Goal: Information Seeking & Learning: Compare options

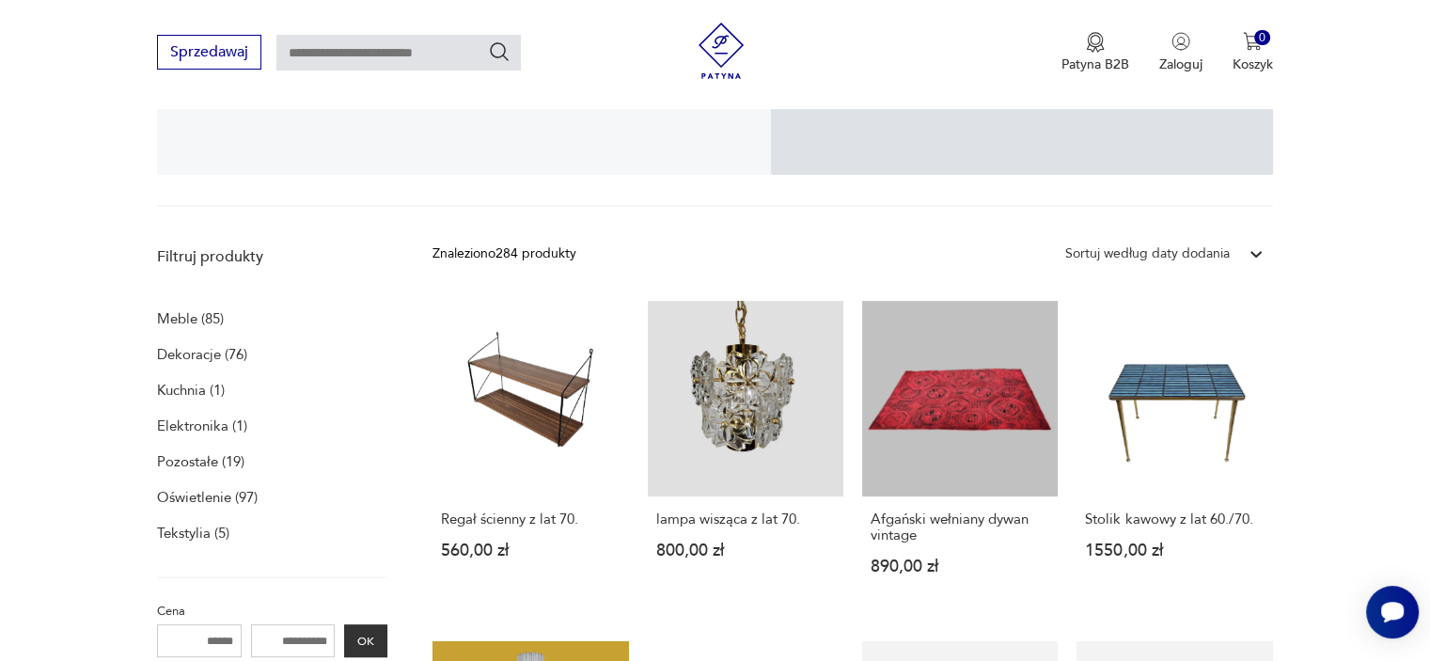
click at [191, 317] on p "Meble (85)" at bounding box center [190, 319] width 67 height 26
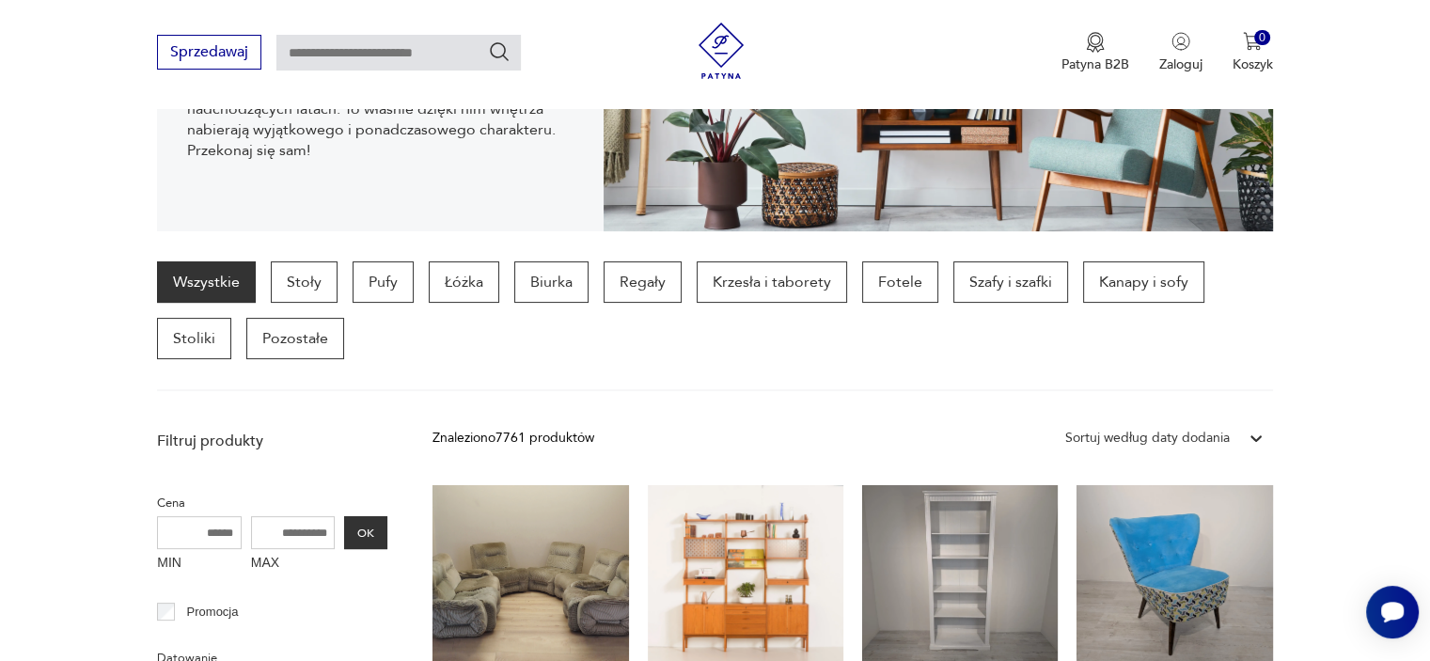
scroll to position [361, 0]
click at [1086, 292] on p "Kanapy i sofy" at bounding box center [1143, 281] width 121 height 41
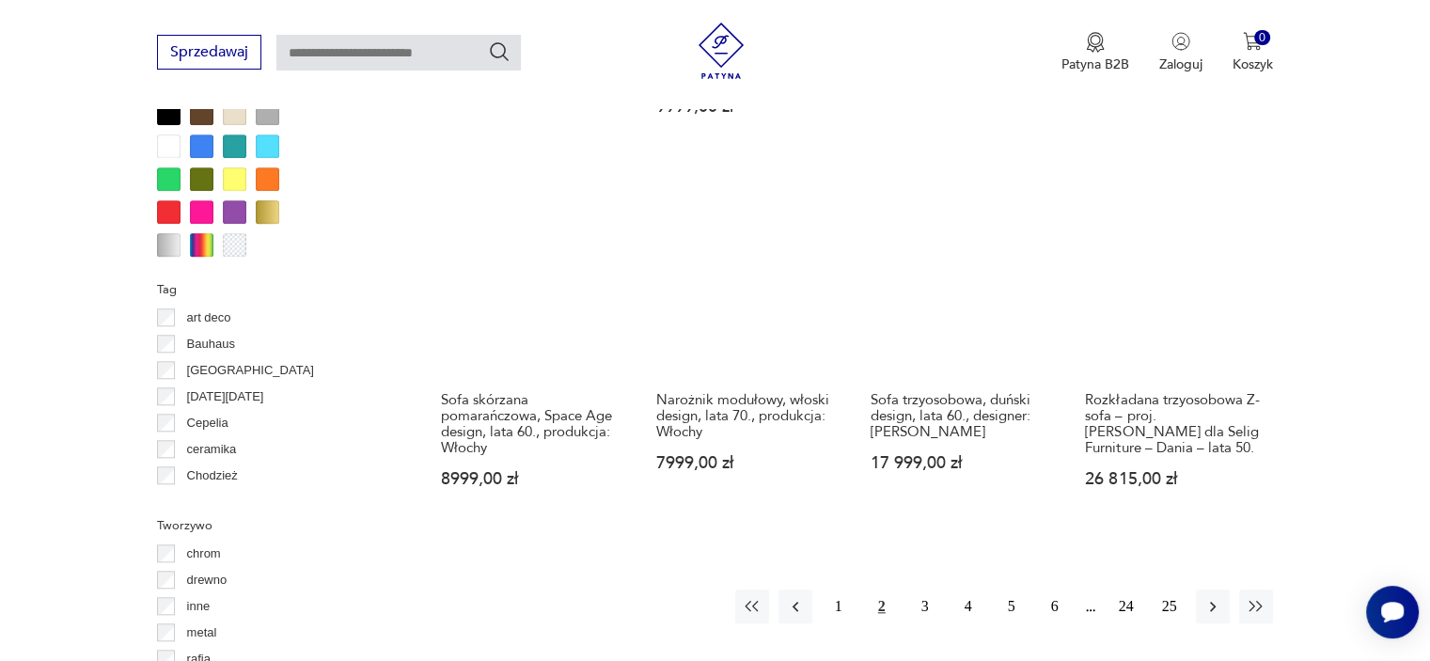
scroll to position [2043, 0]
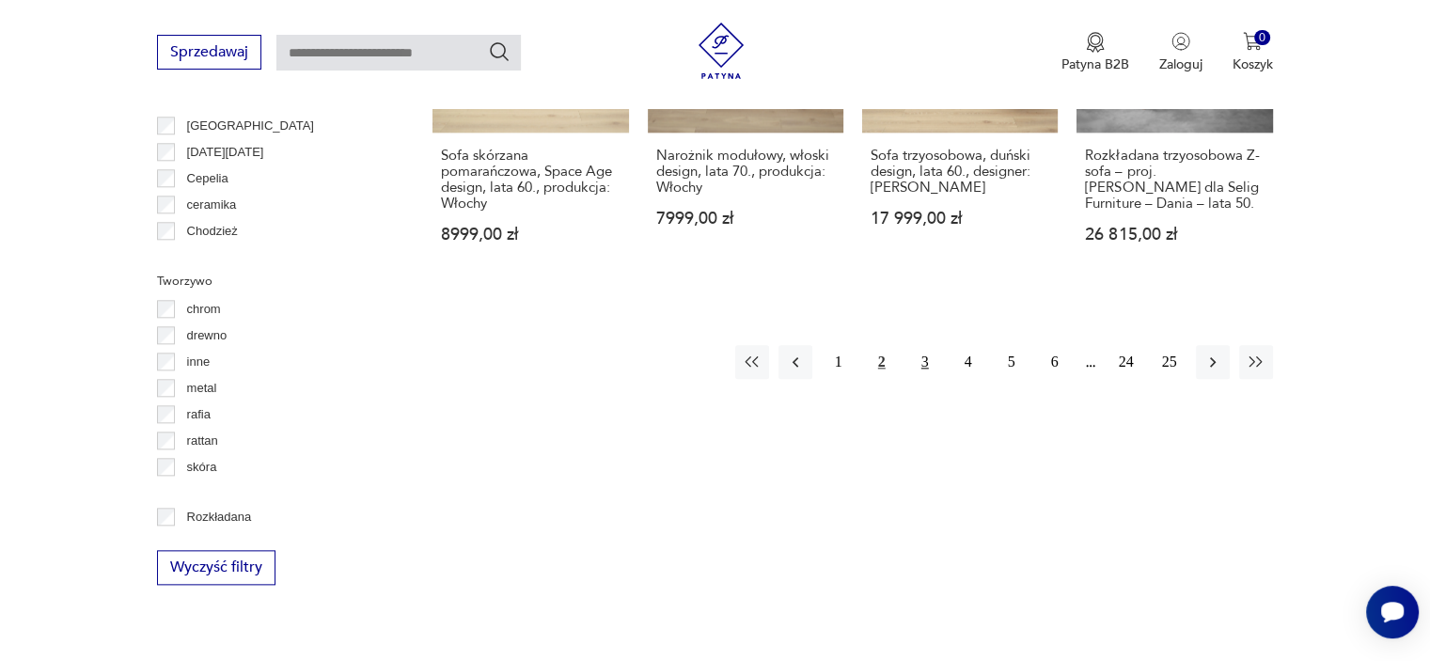
click at [929, 345] on button "3" at bounding box center [925, 362] width 34 height 34
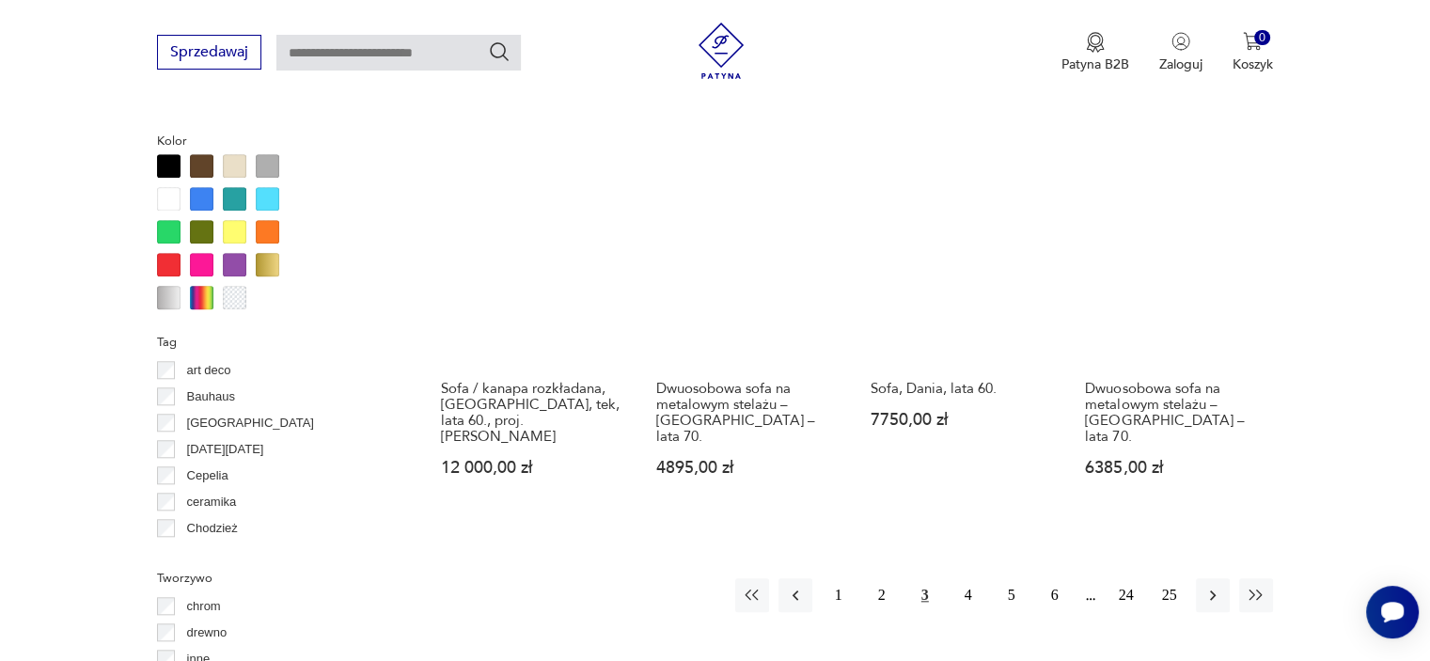
scroll to position [1763, 0]
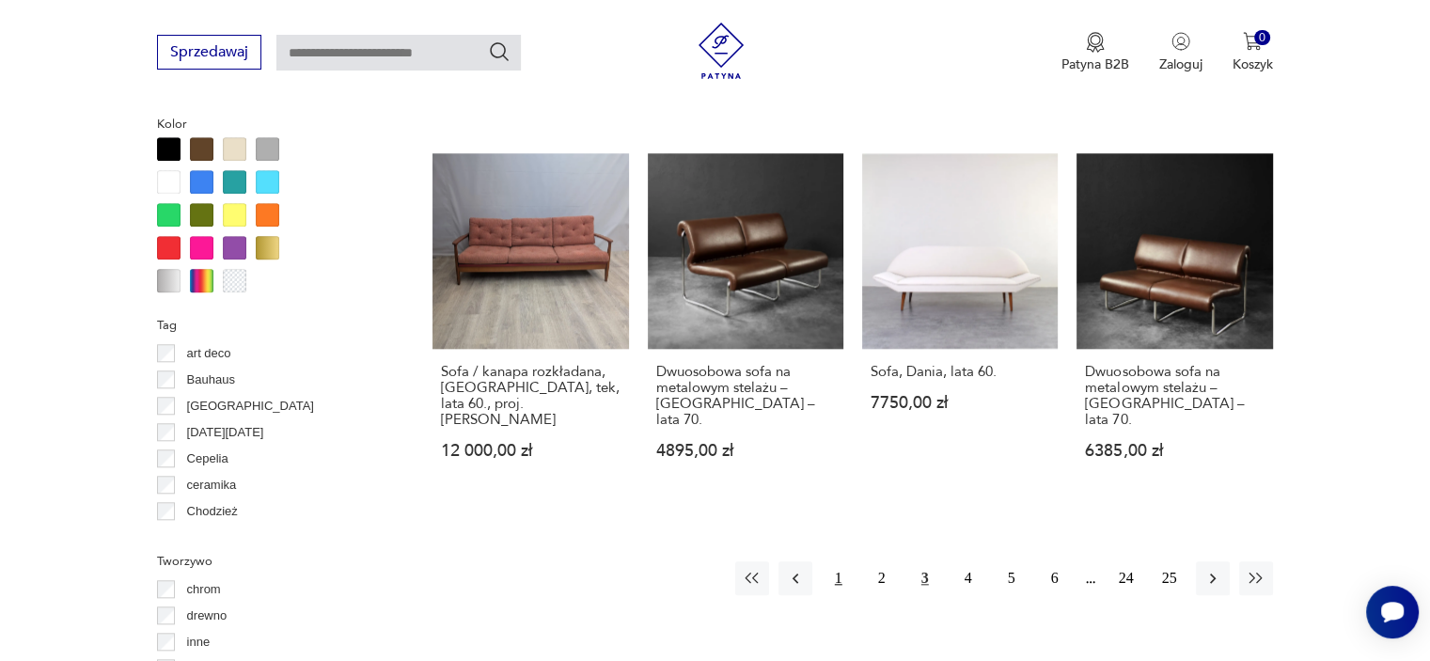
click at [839, 567] on button "1" at bounding box center [839, 578] width 34 height 34
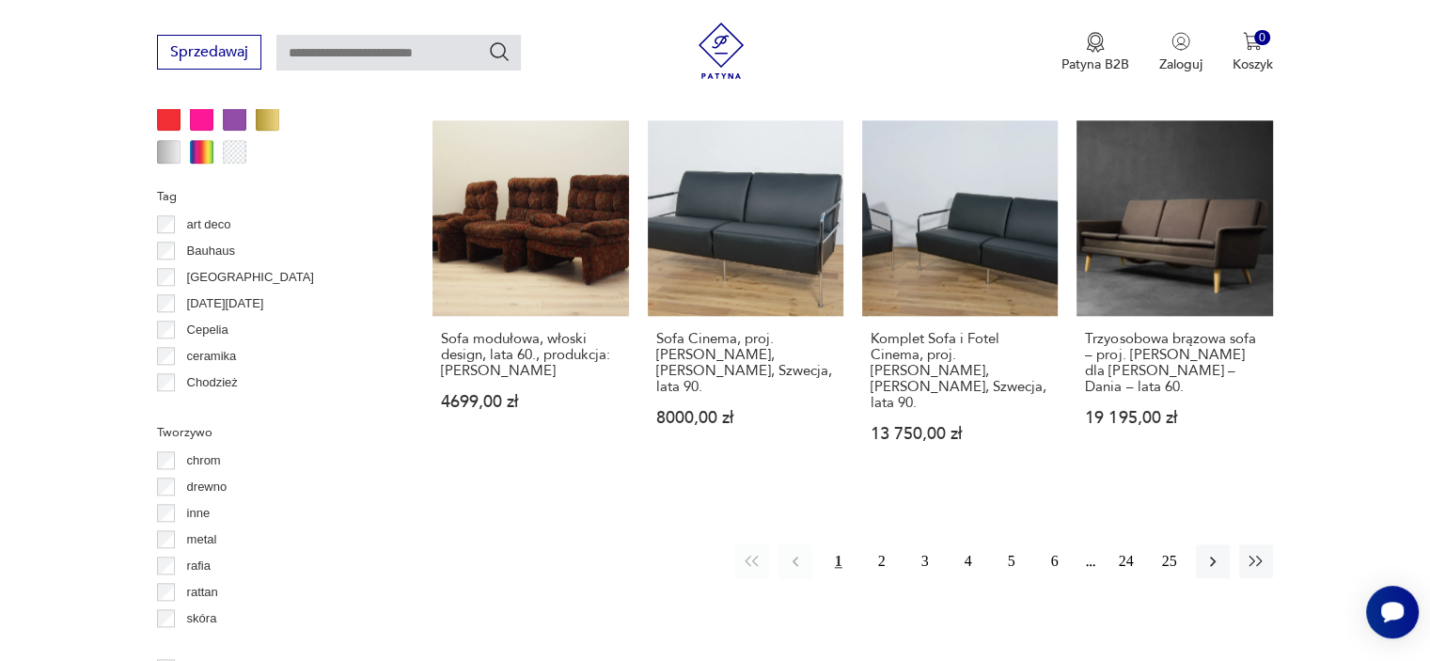
scroll to position [1892, 0]
click at [970, 544] on button "4" at bounding box center [968, 561] width 34 height 34
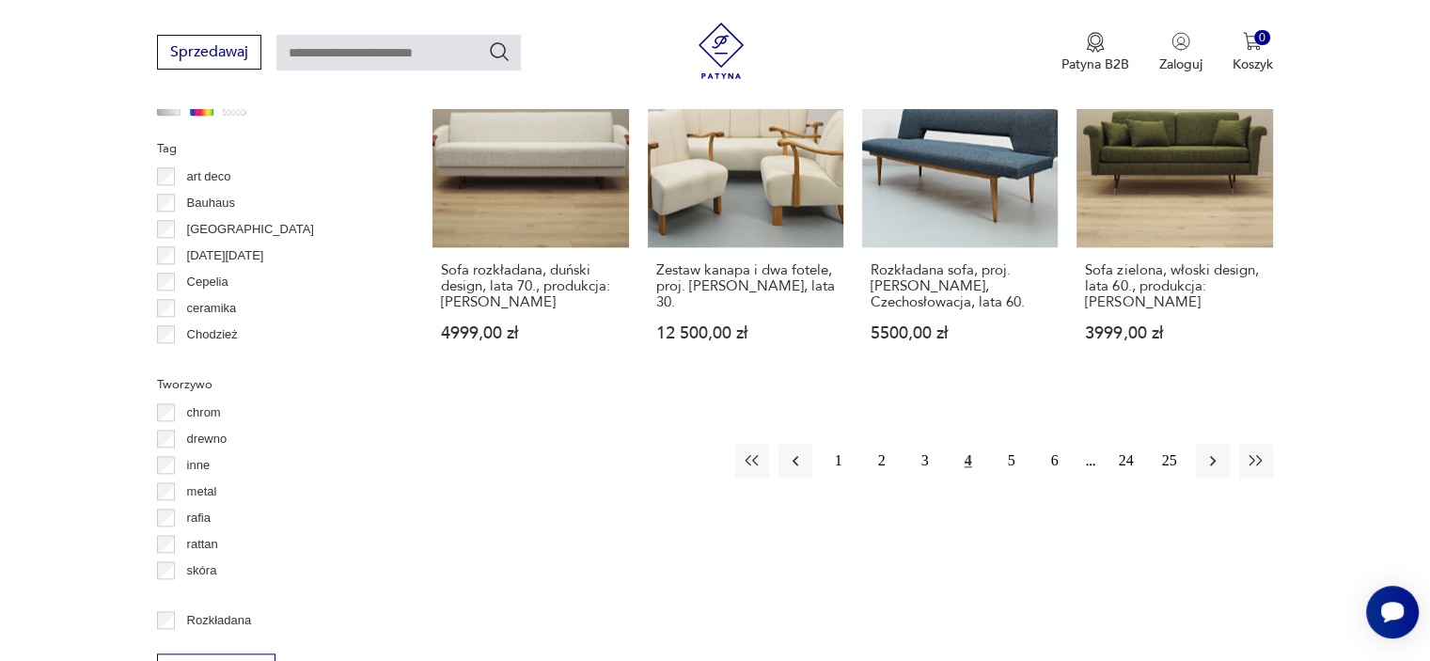
scroll to position [1941, 0]
click at [1019, 448] on button "5" at bounding box center [1012, 460] width 34 height 34
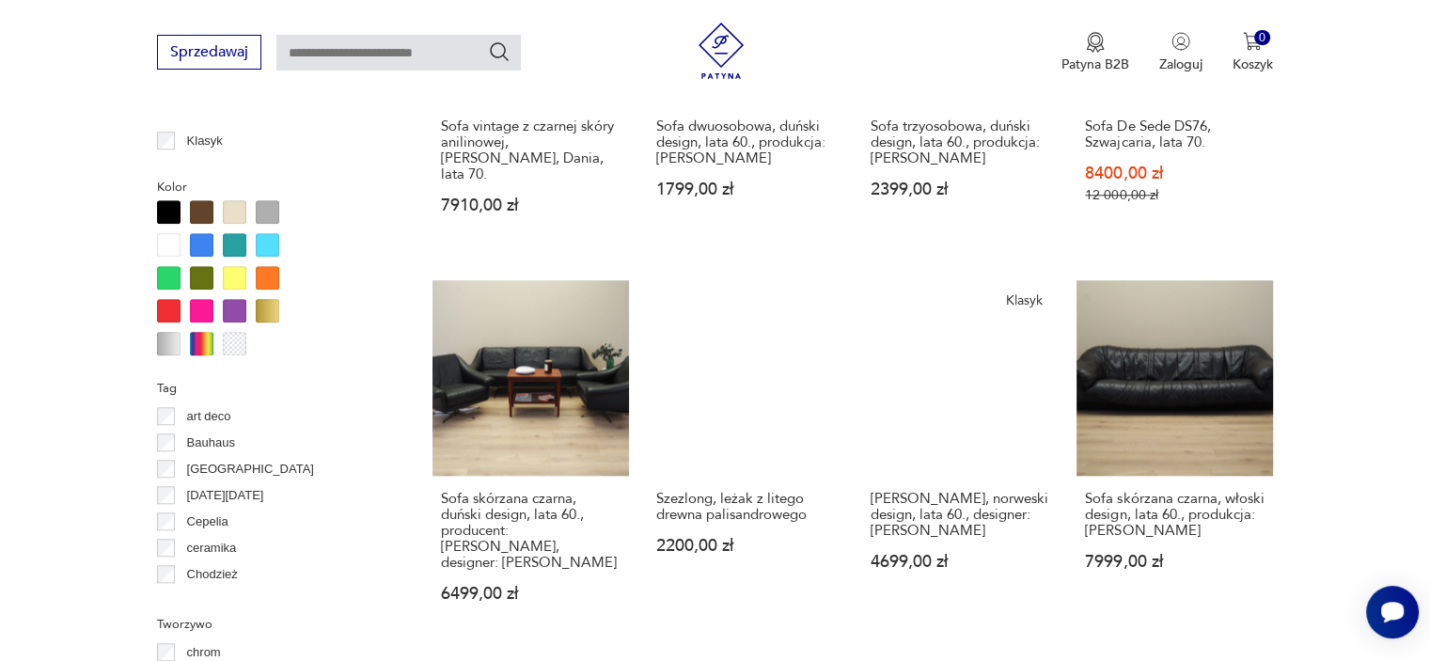
scroll to position [1978, 0]
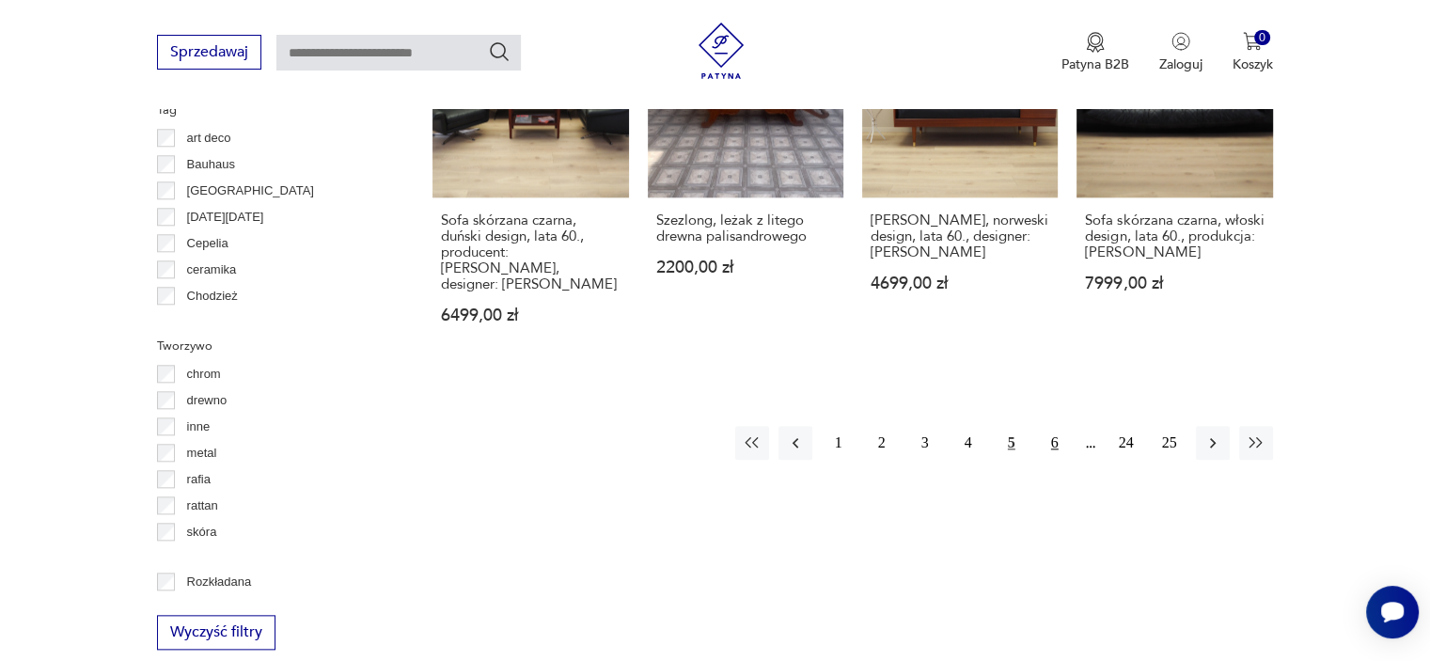
click at [1056, 426] on button "6" at bounding box center [1055, 443] width 34 height 34
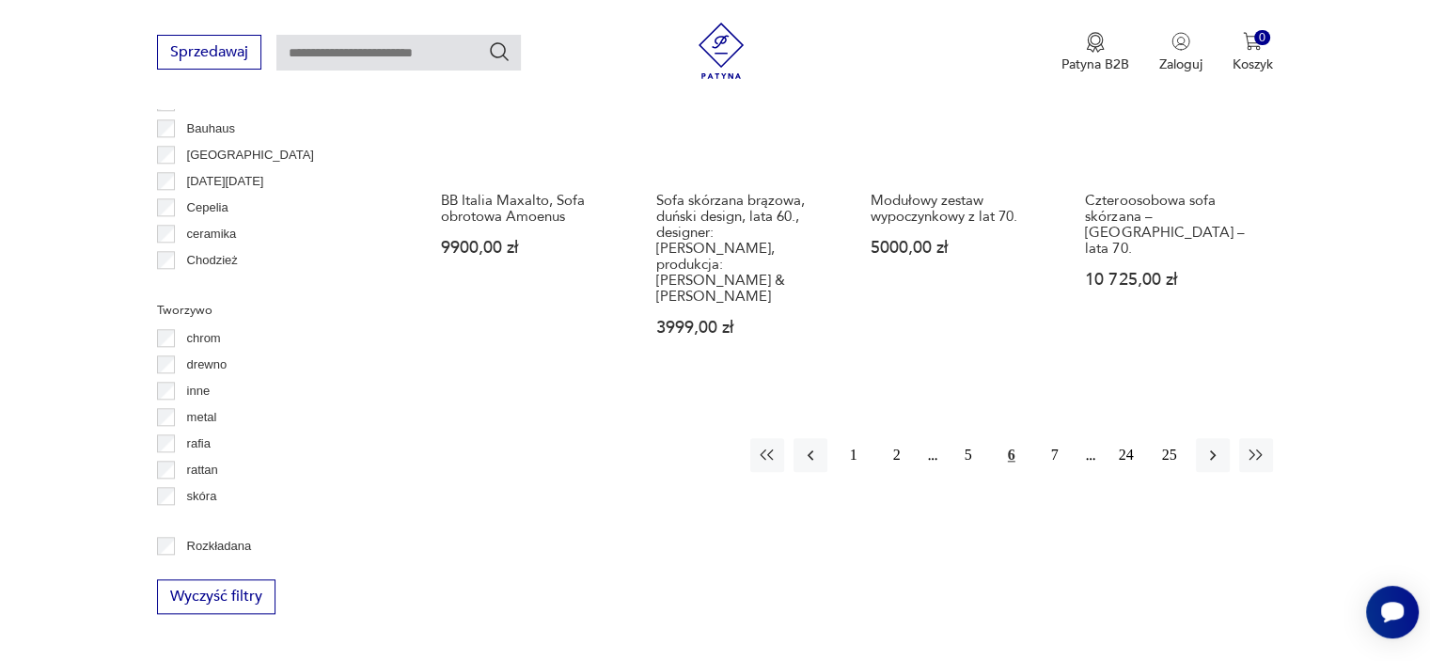
scroll to position [2014, 0]
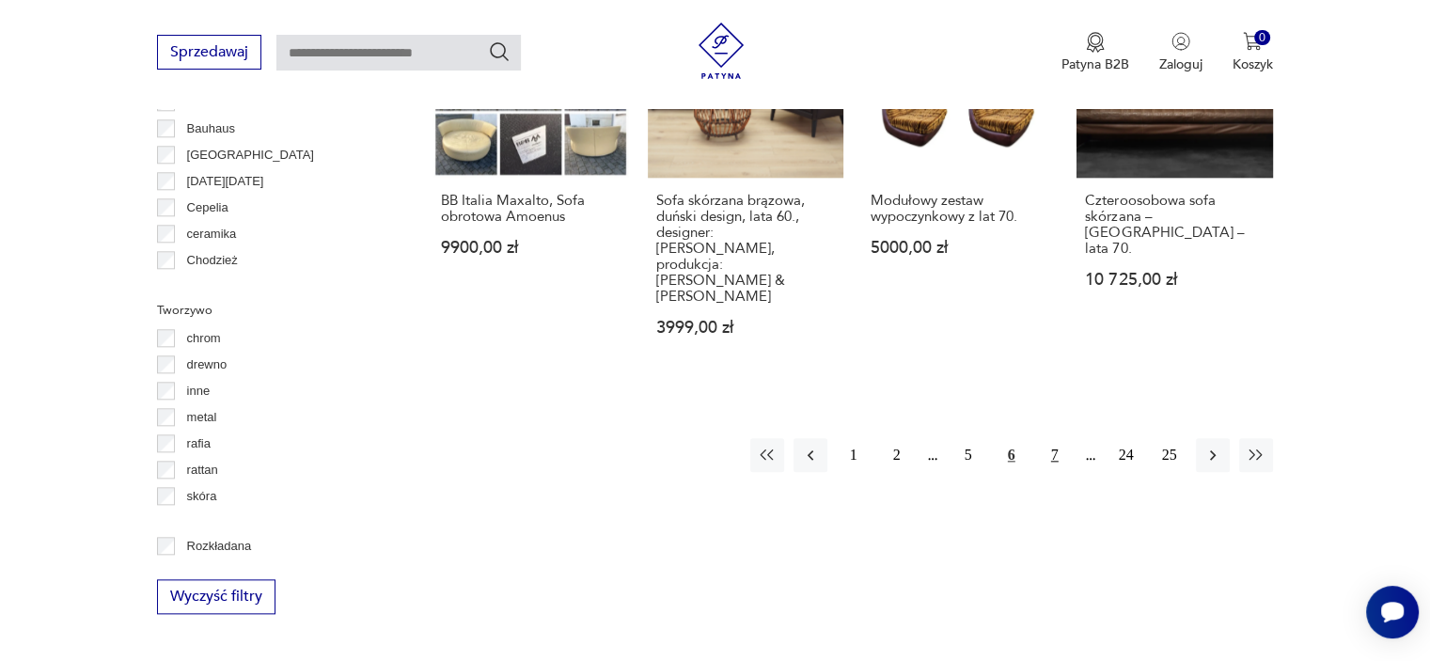
click at [1052, 438] on button "7" at bounding box center [1055, 455] width 34 height 34
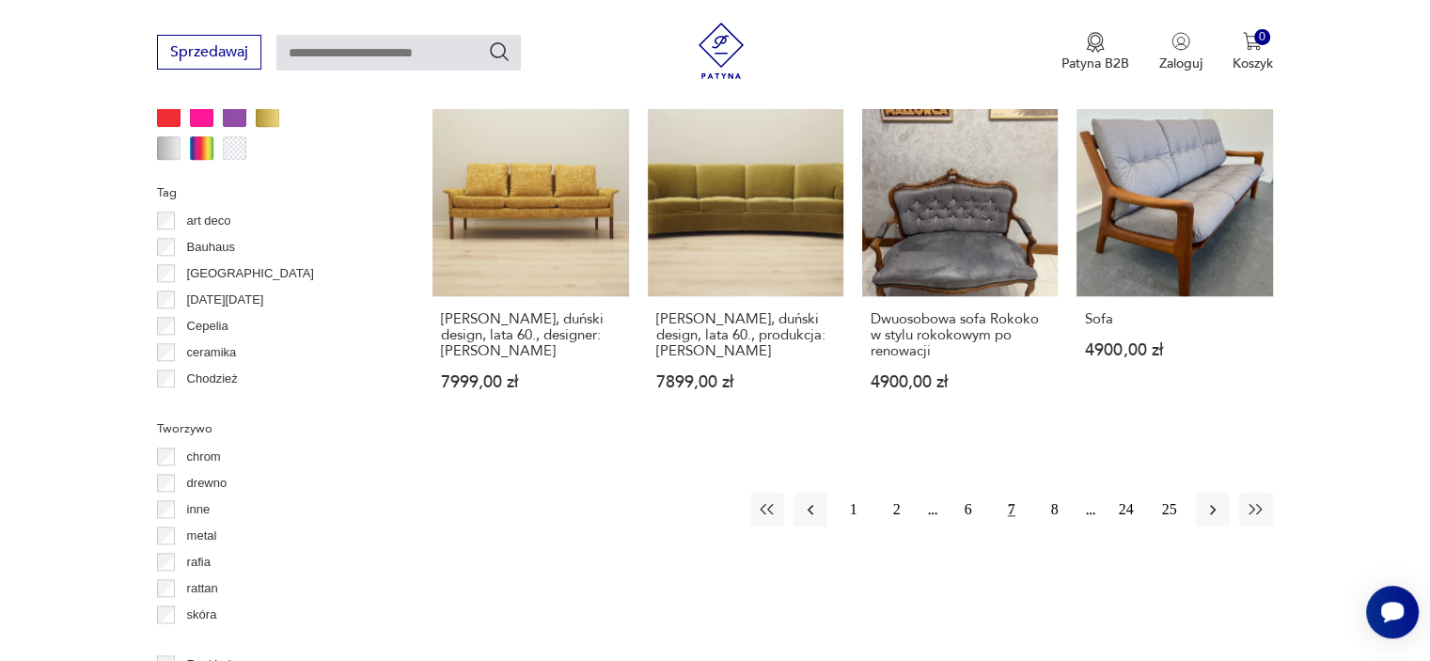
scroll to position [1978, 0]
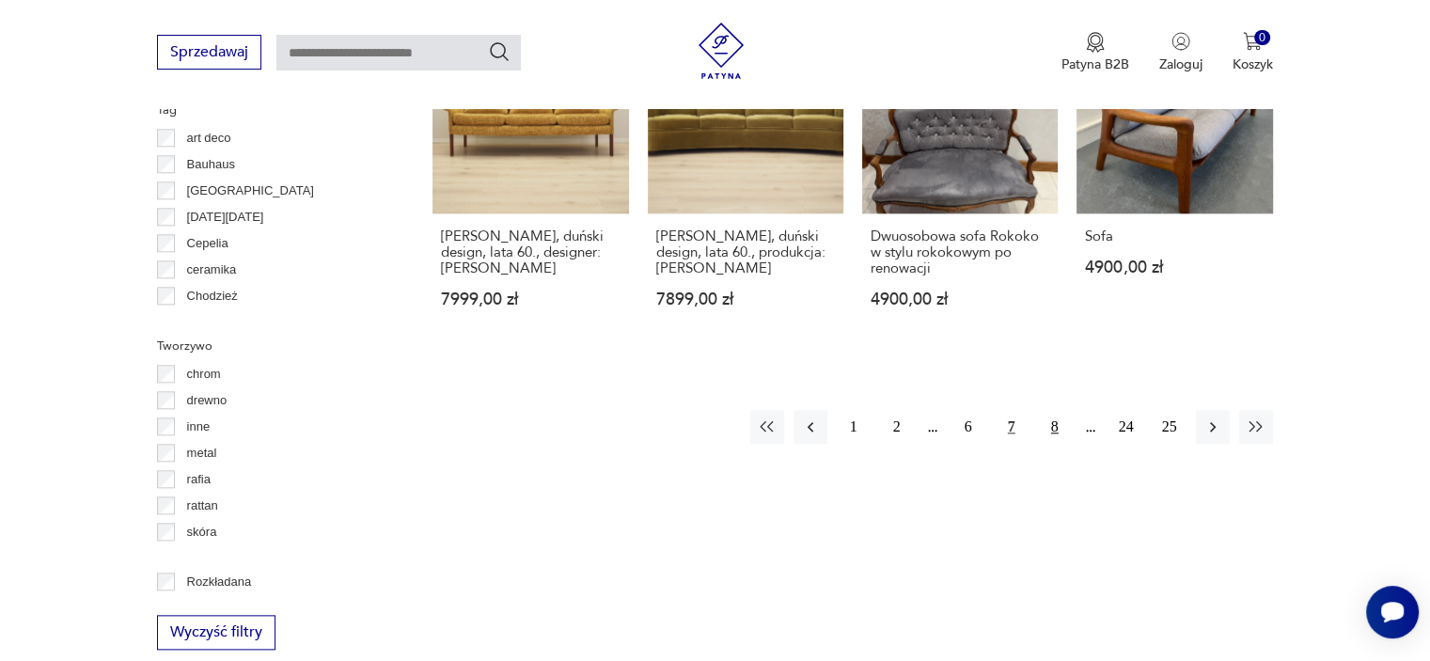
click at [1060, 410] on button "8" at bounding box center [1055, 427] width 34 height 34
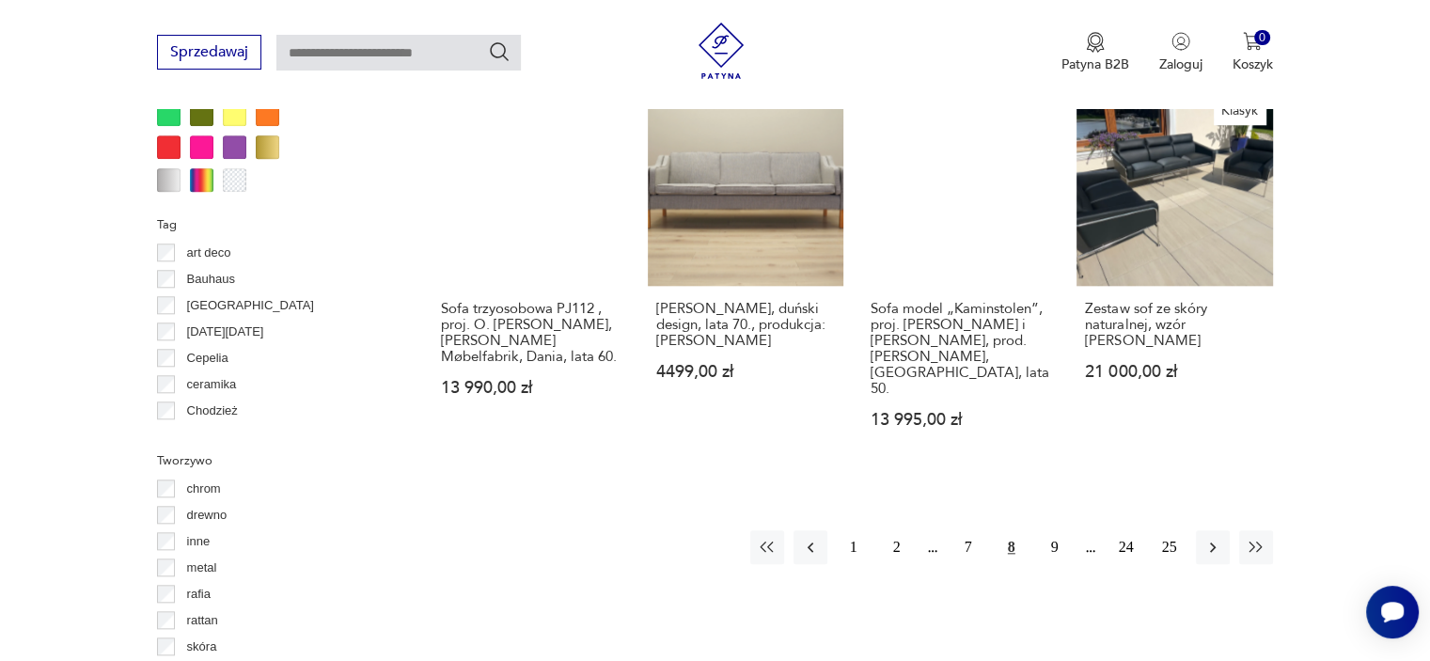
scroll to position [1864, 0]
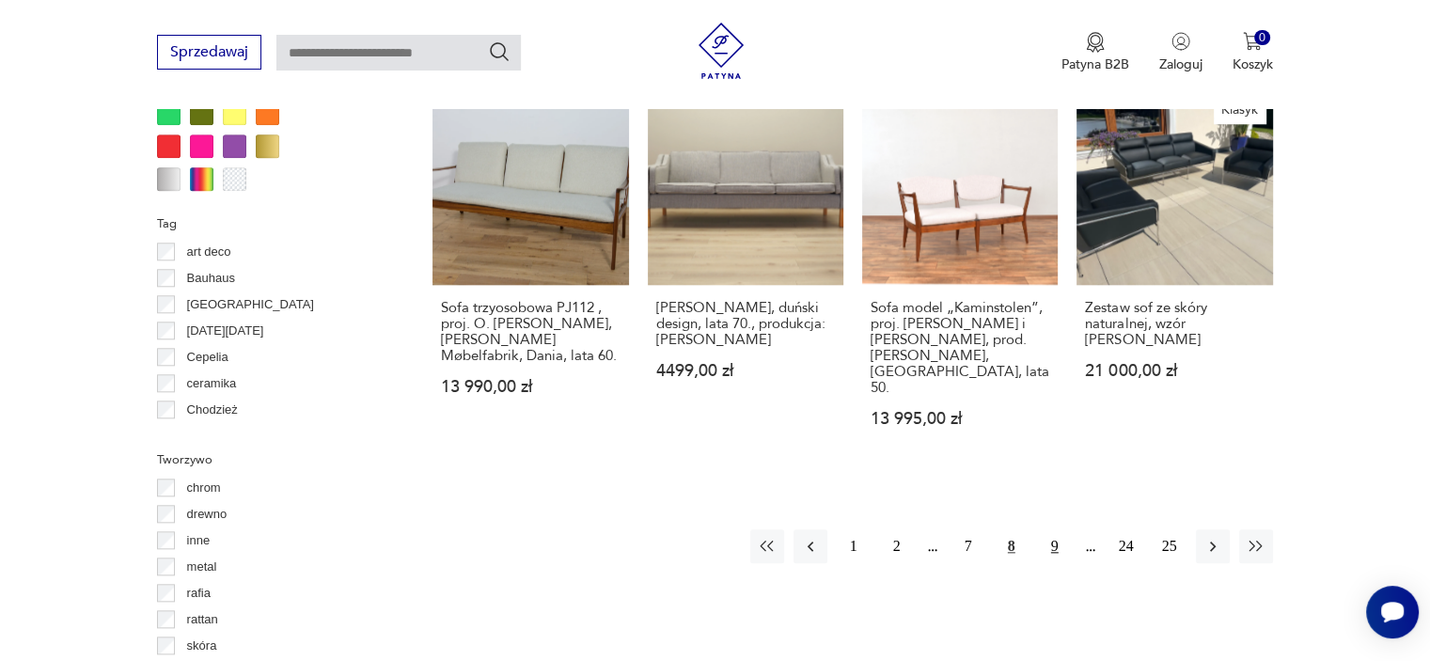
click at [1061, 529] on button "9" at bounding box center [1055, 546] width 34 height 34
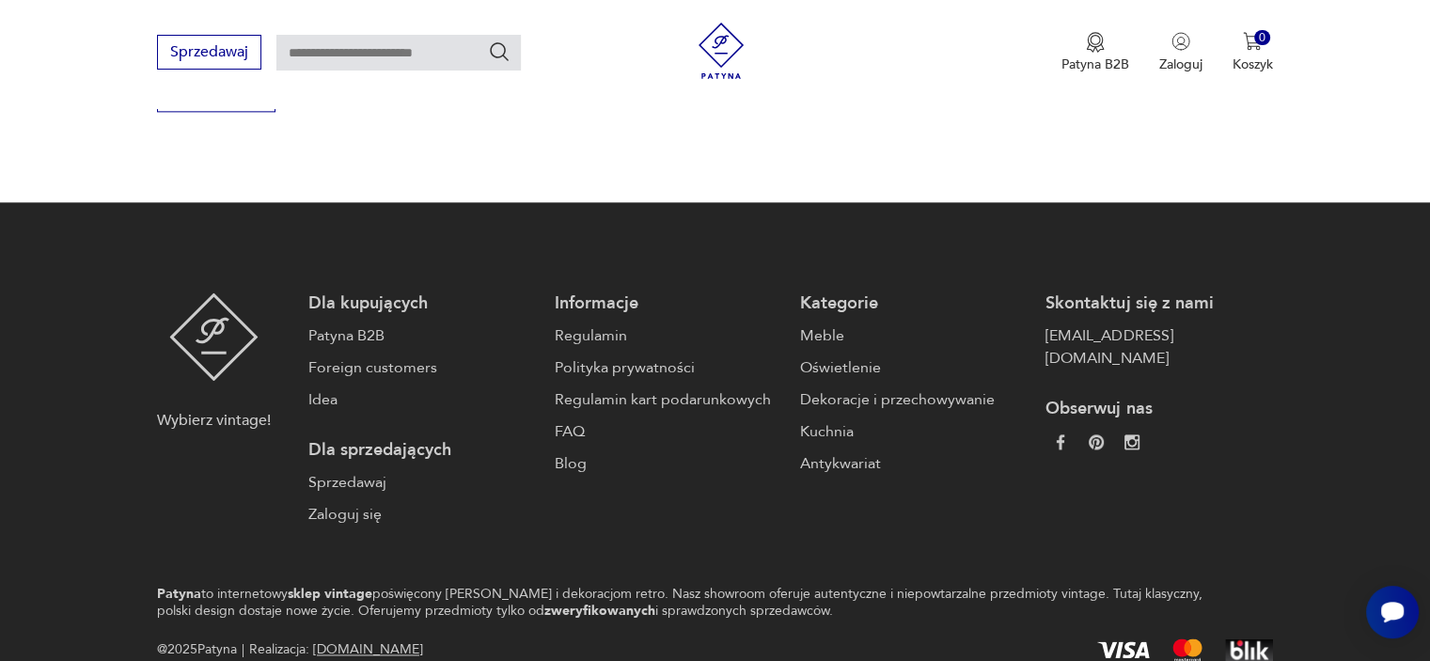
scroll to position [2161, 0]
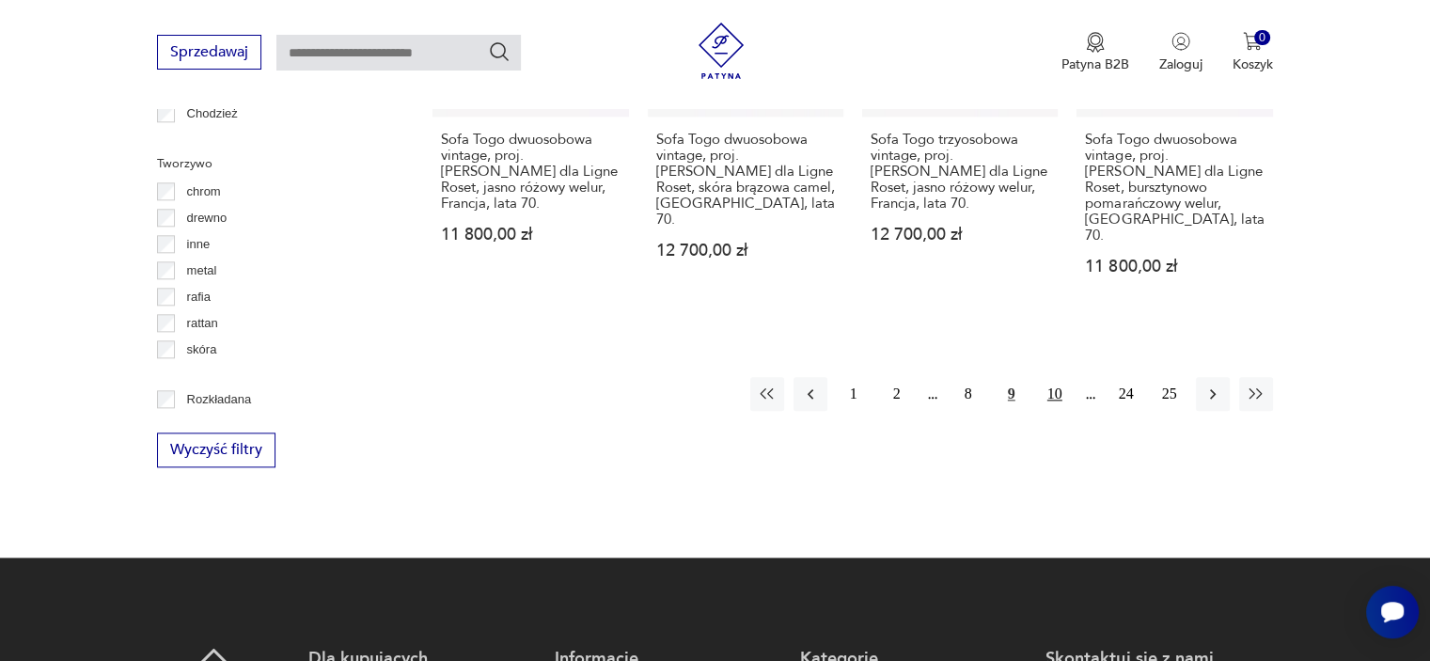
click at [1050, 377] on button "10" at bounding box center [1055, 394] width 34 height 34
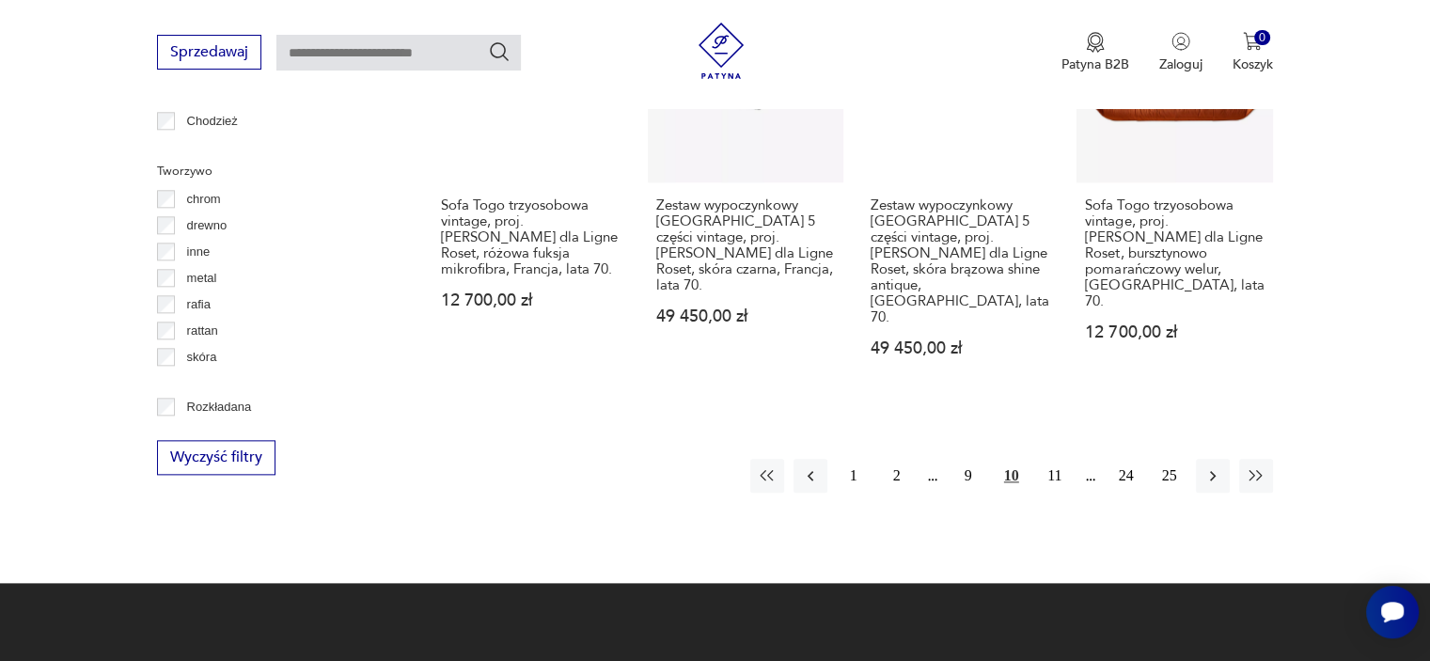
scroll to position [2151, 0]
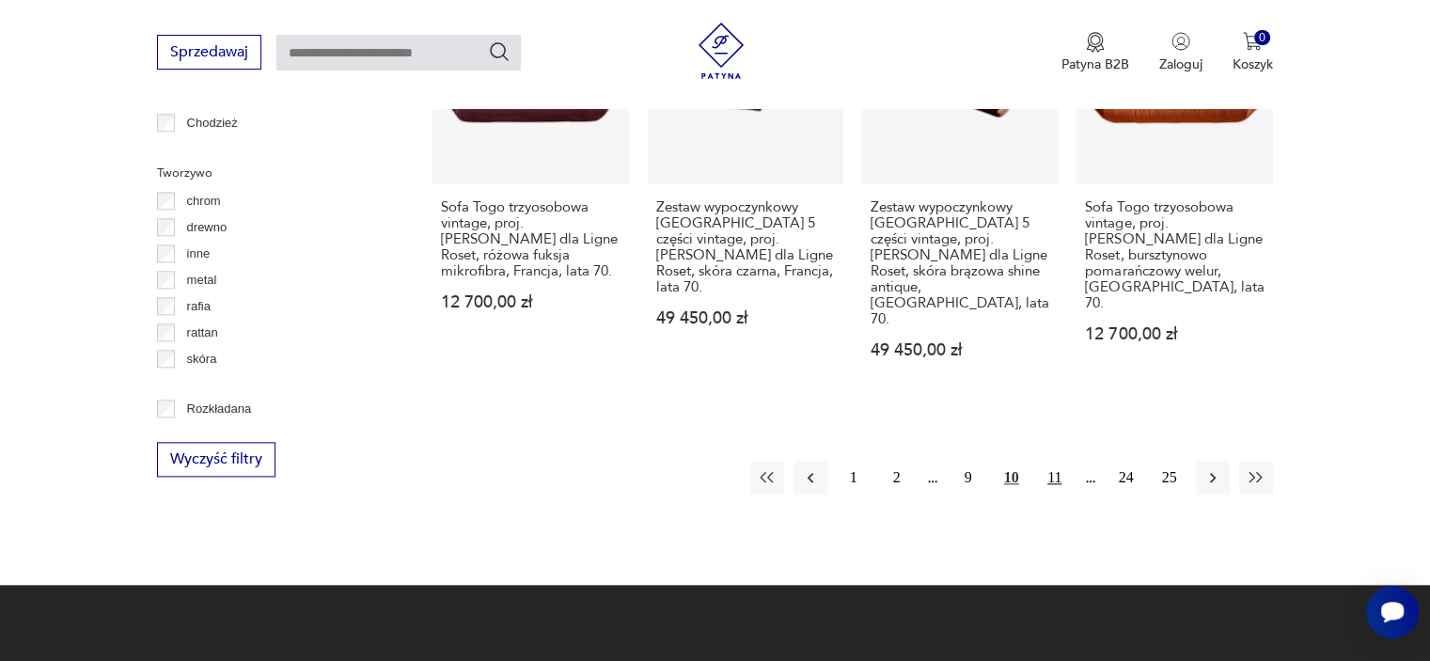
click at [1057, 461] on button "11" at bounding box center [1055, 478] width 34 height 34
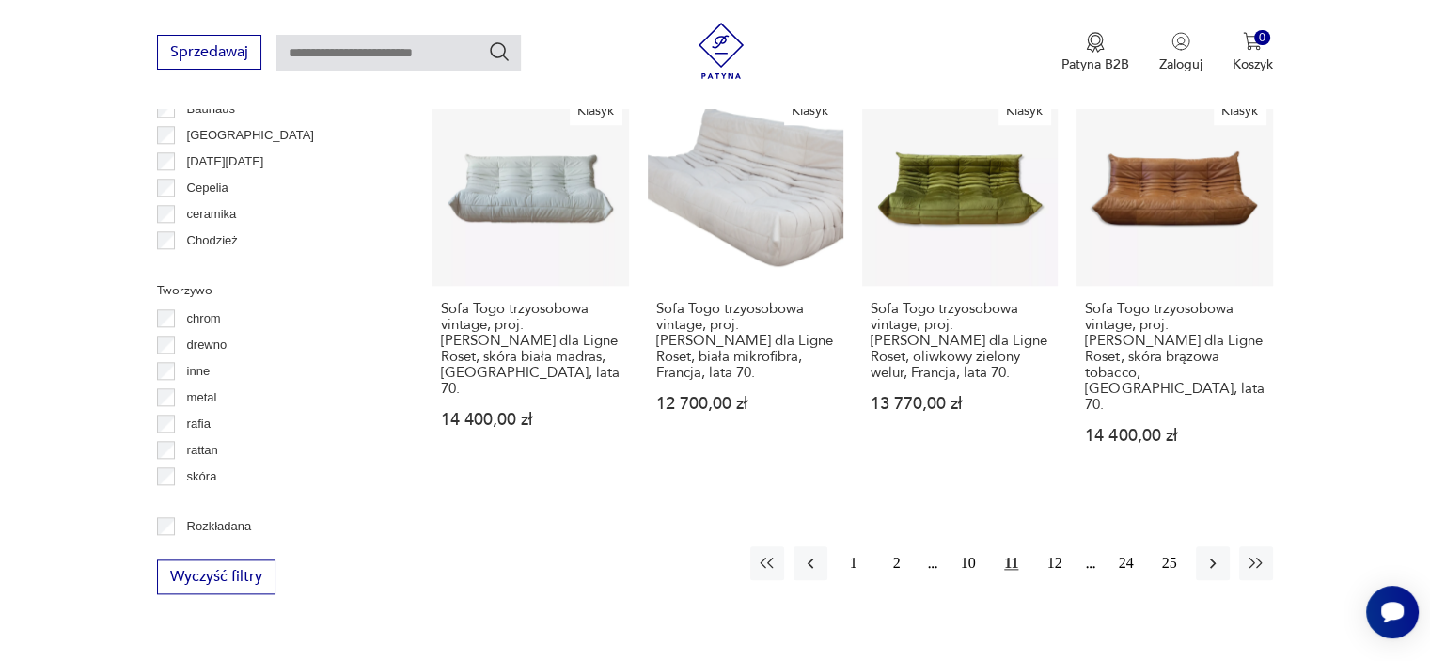
scroll to position [2037, 0]
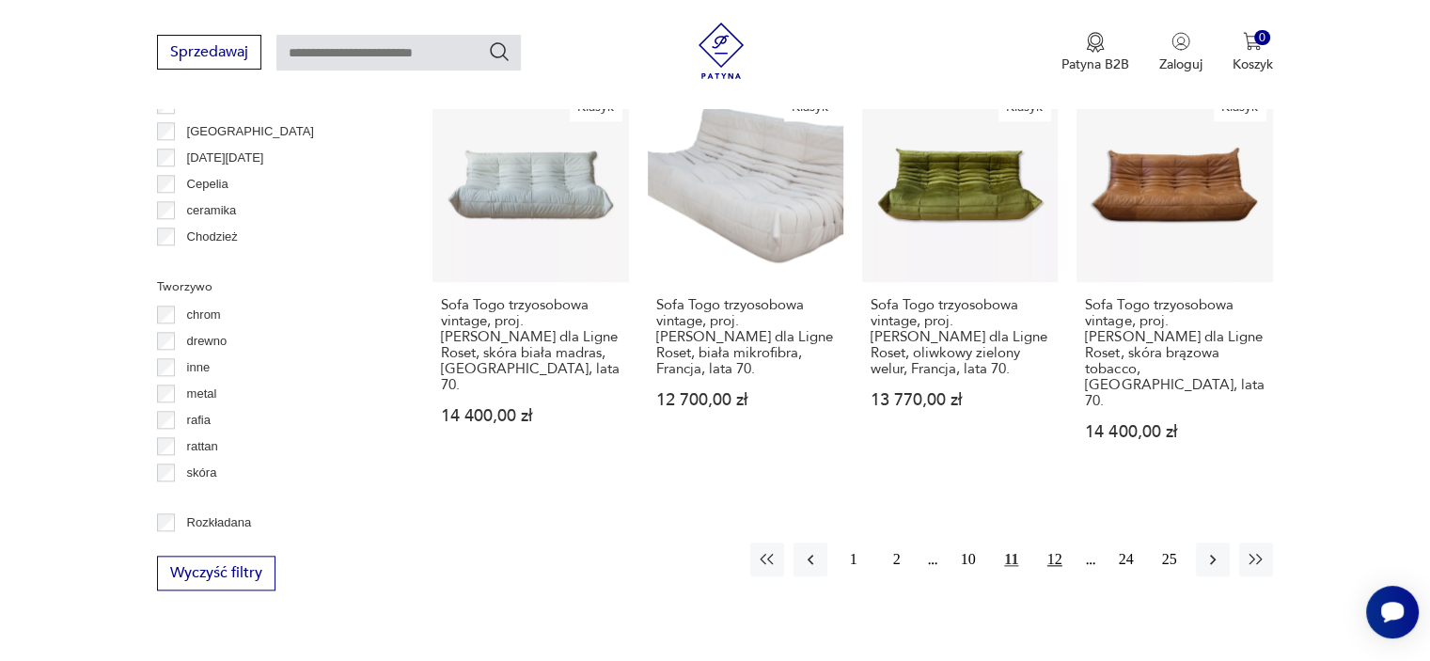
click at [1065, 542] on button "12" at bounding box center [1055, 559] width 34 height 34
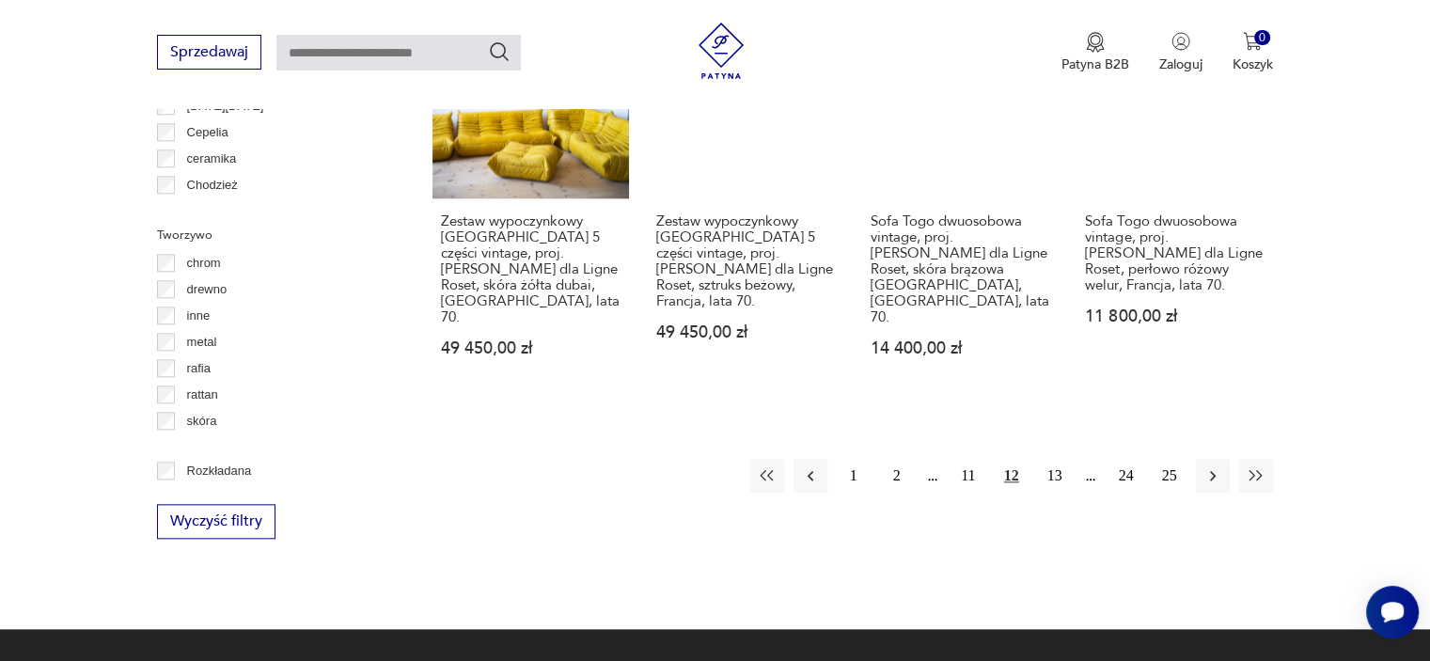
scroll to position [2090, 0]
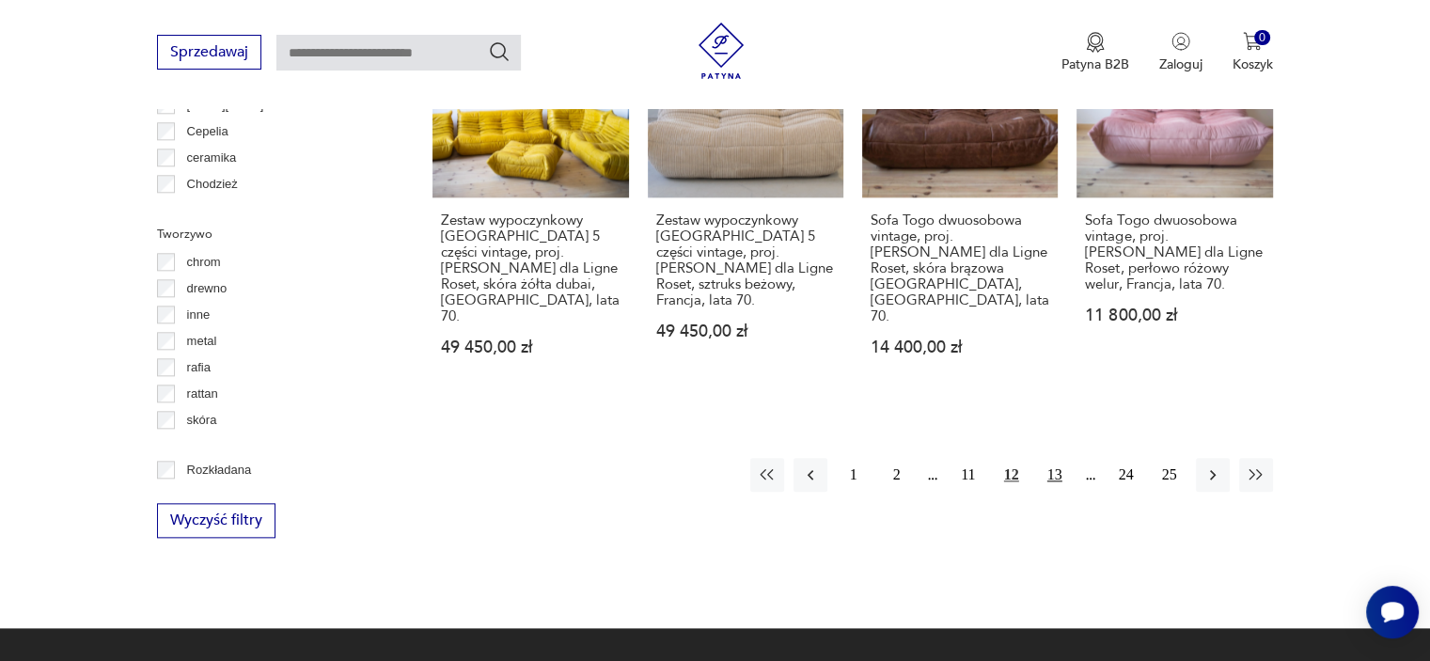
click at [1057, 458] on button "13" at bounding box center [1055, 475] width 34 height 34
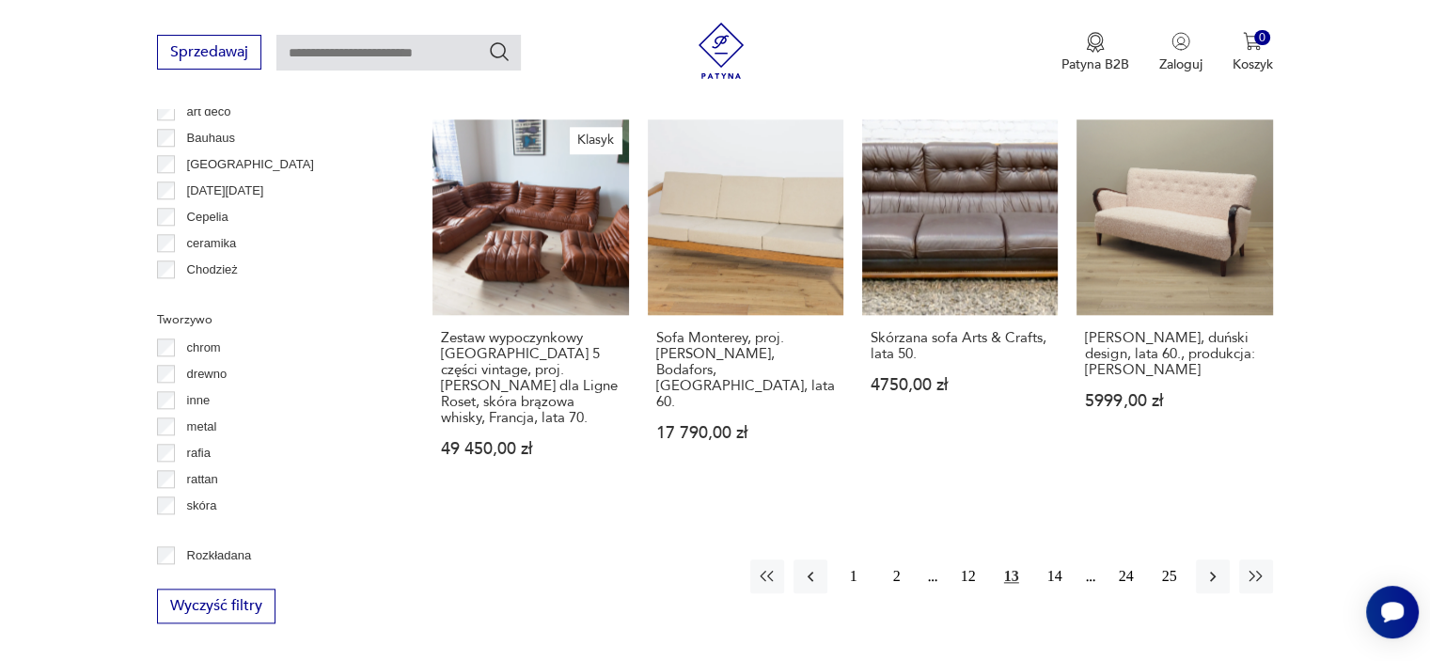
scroll to position [2110, 0]
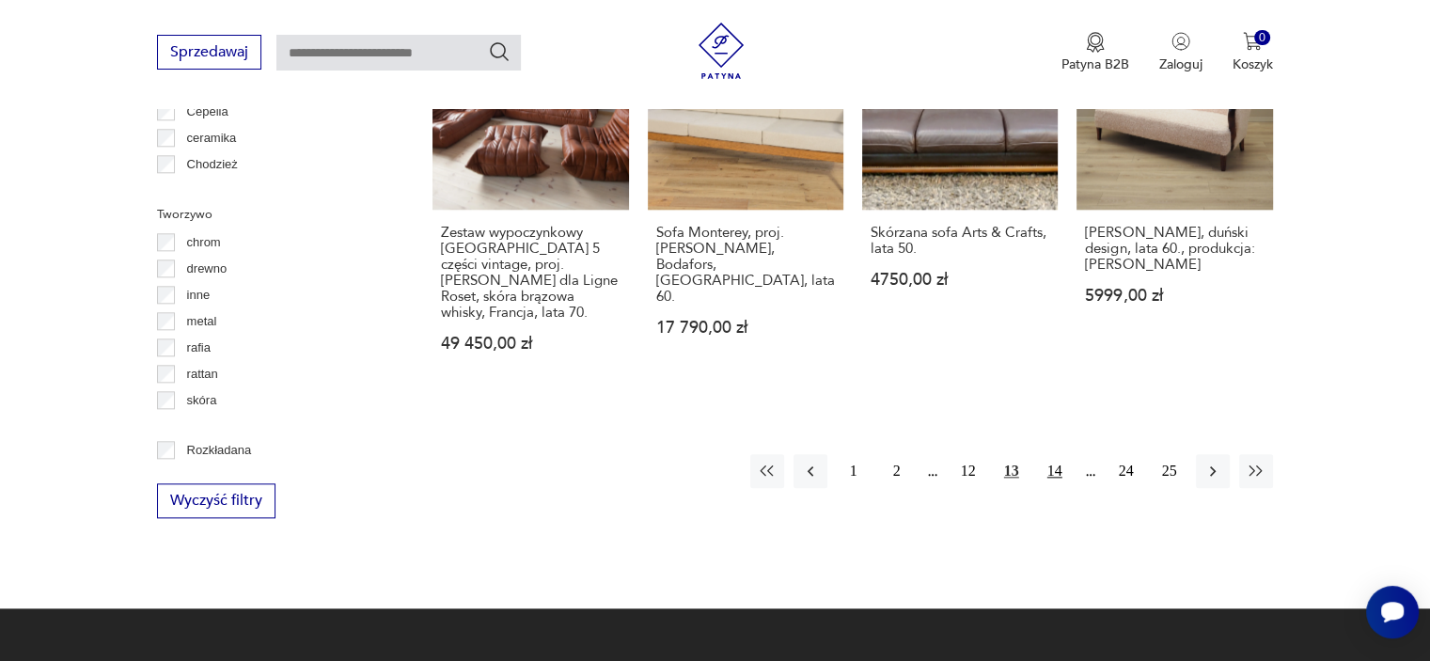
click at [1048, 454] on button "14" at bounding box center [1055, 471] width 34 height 34
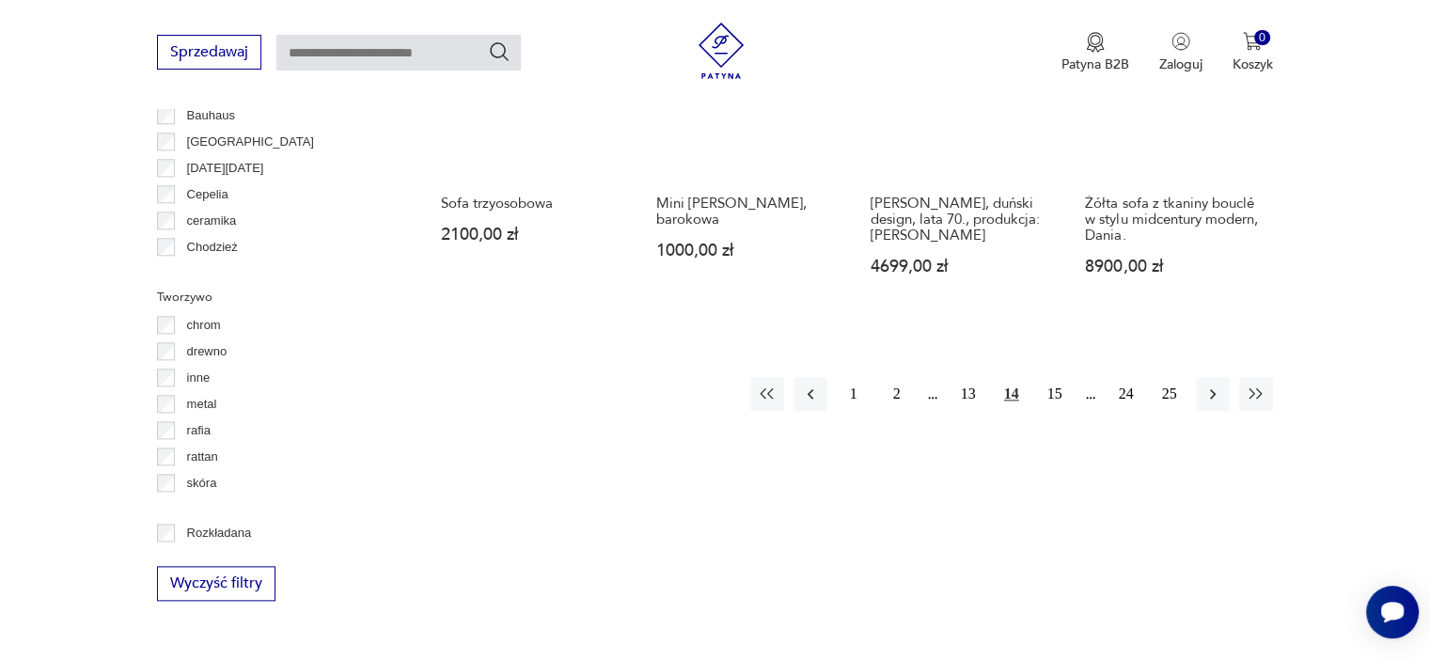
scroll to position [2029, 0]
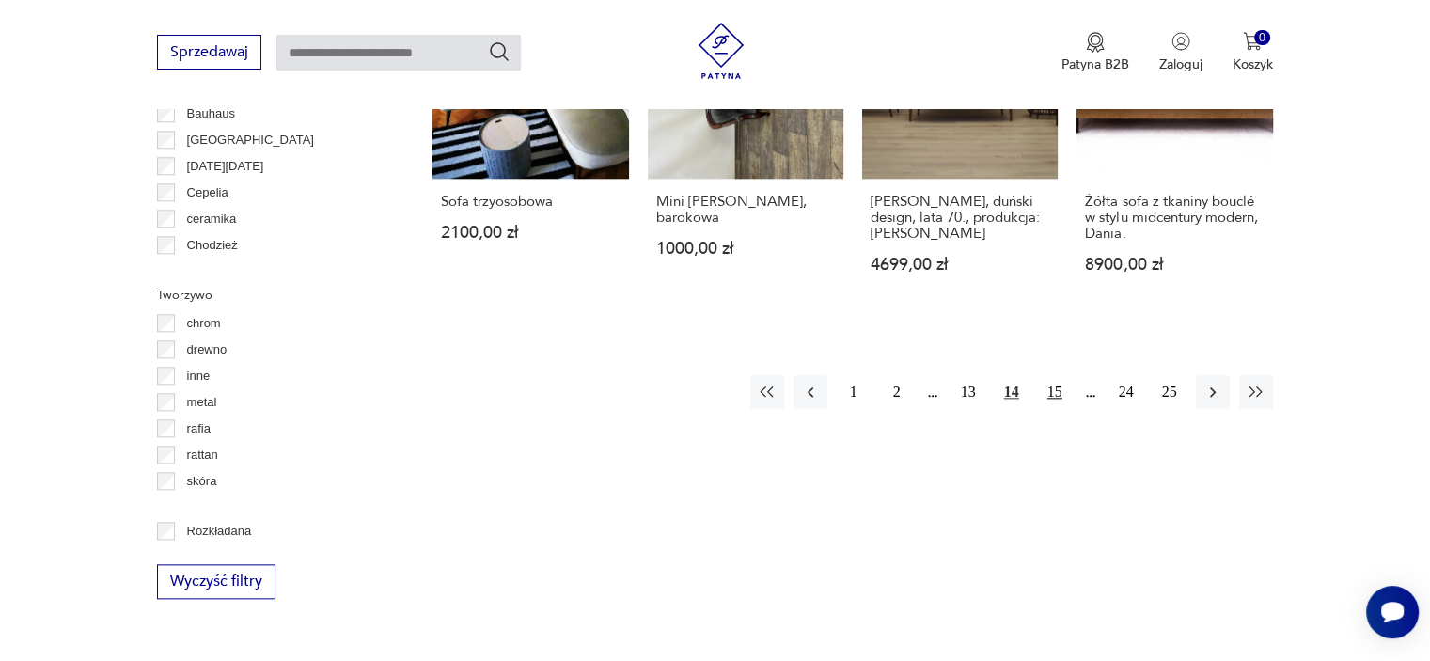
click at [1054, 375] on button "15" at bounding box center [1055, 392] width 34 height 34
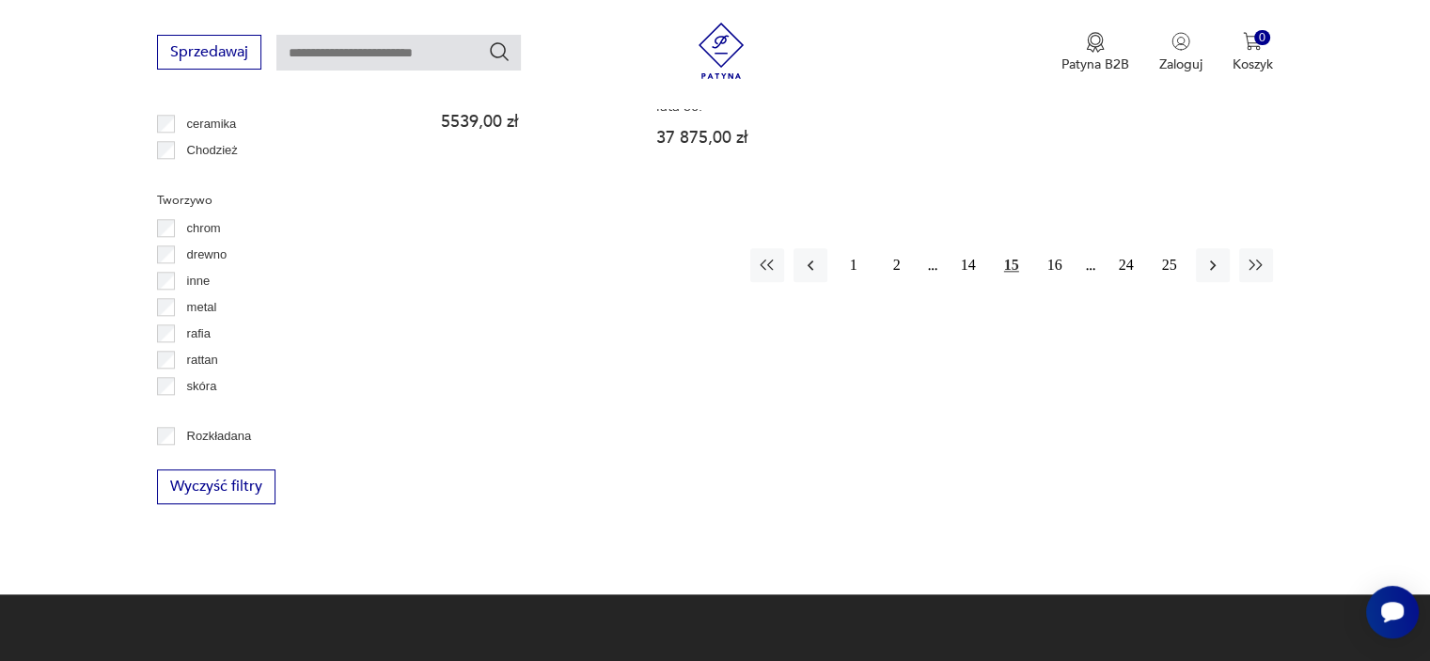
scroll to position [2158, 0]
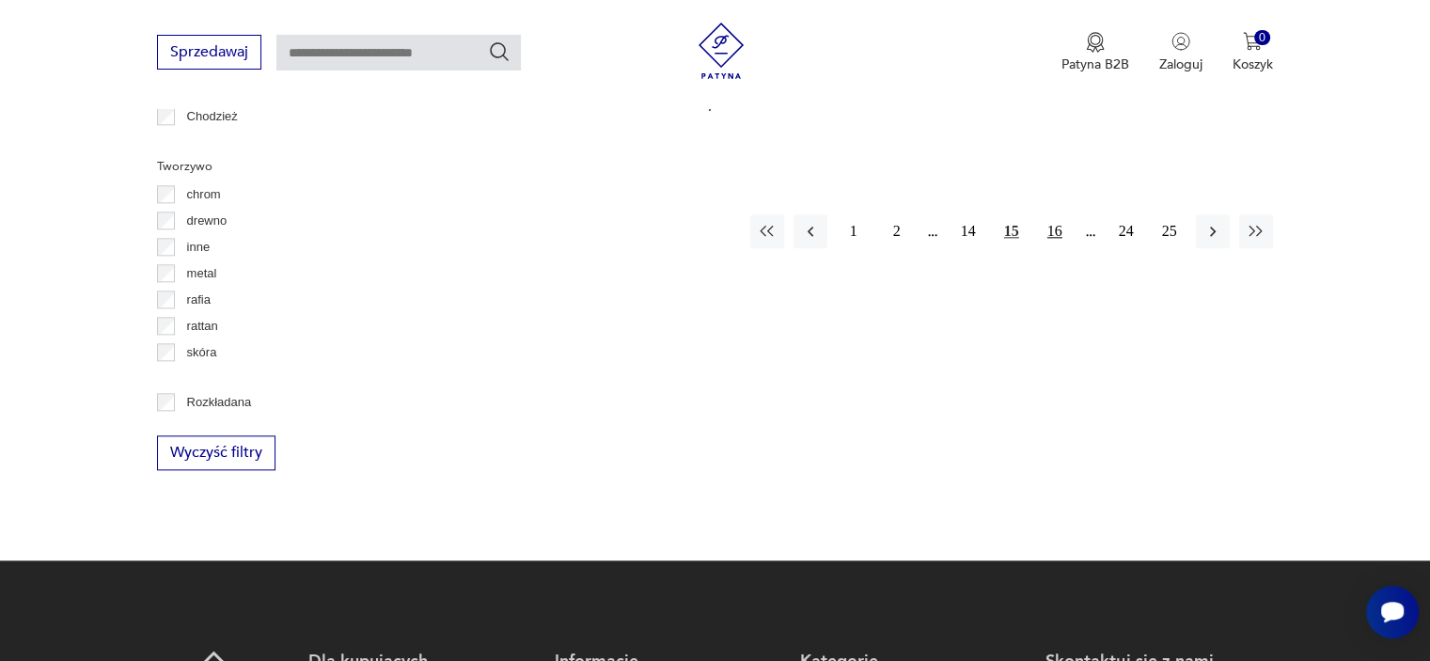
click at [1045, 214] on button "16" at bounding box center [1055, 231] width 34 height 34
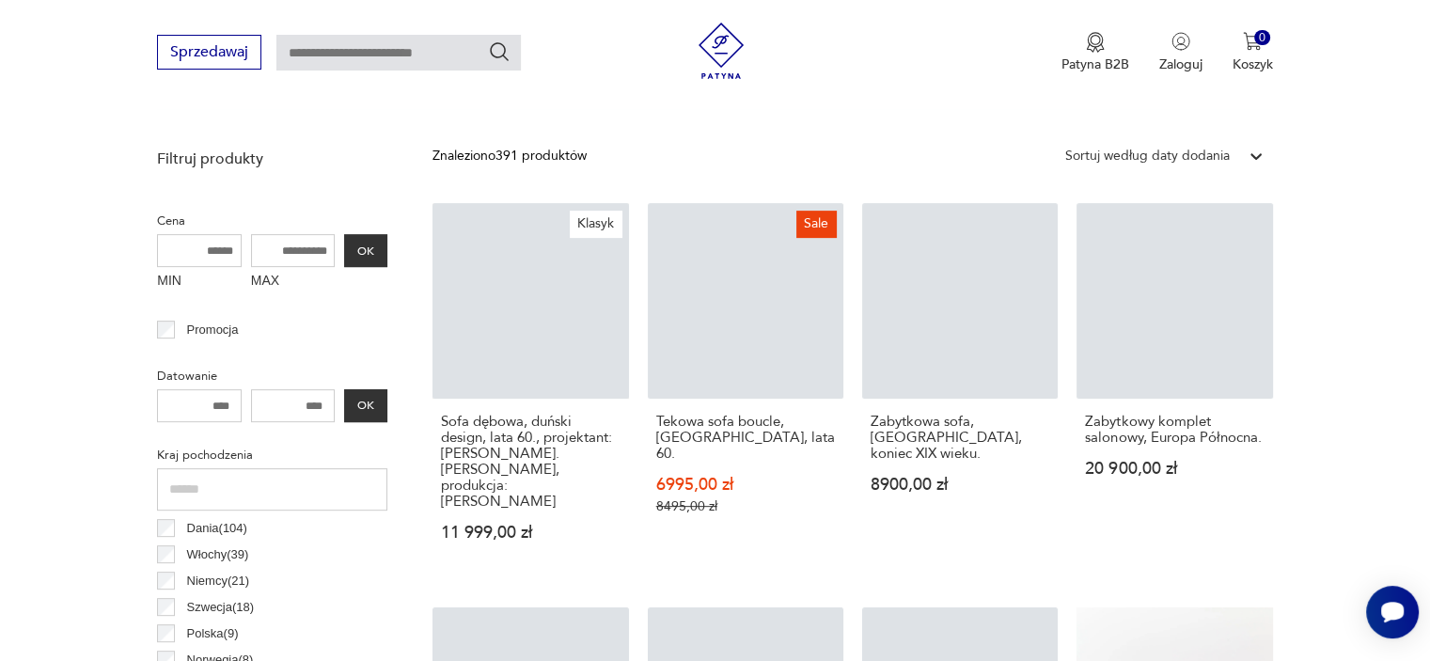
scroll to position [643, 0]
click at [303, 249] on input "MAX" at bounding box center [293, 250] width 85 height 33
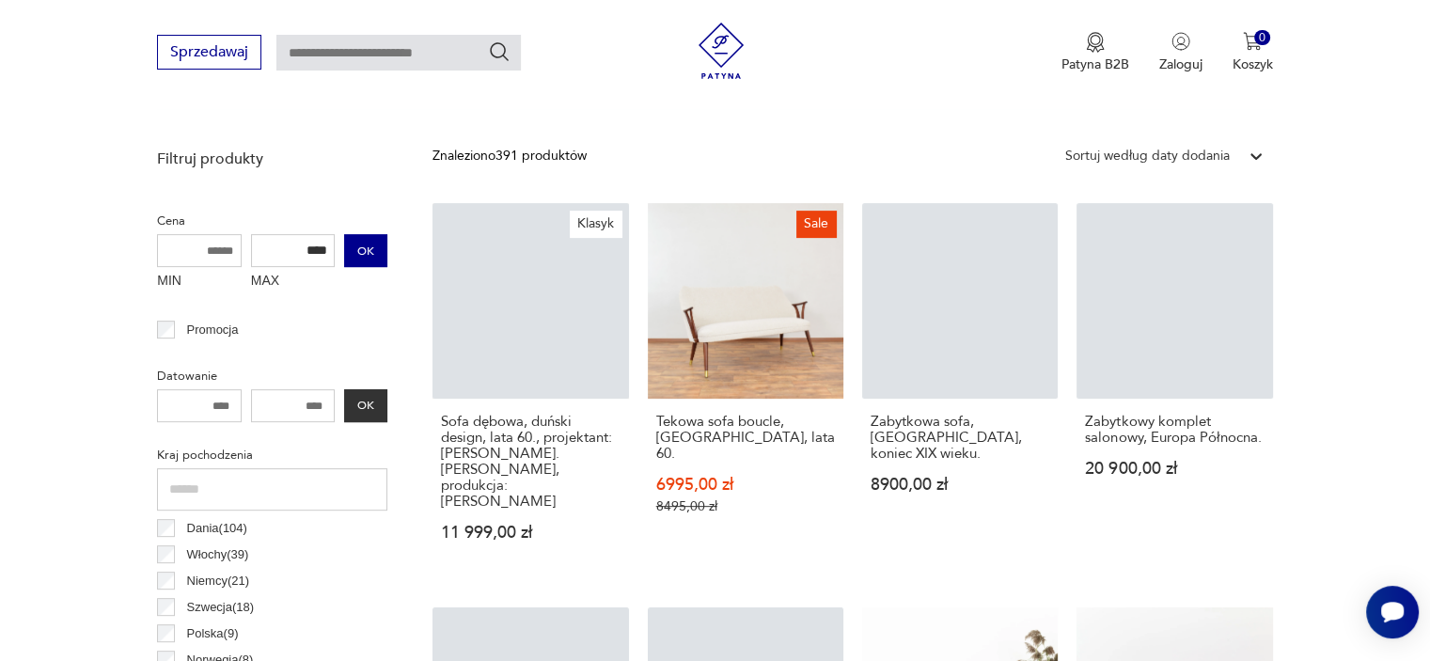
type input "****"
click at [373, 239] on button "OK" at bounding box center [365, 250] width 43 height 33
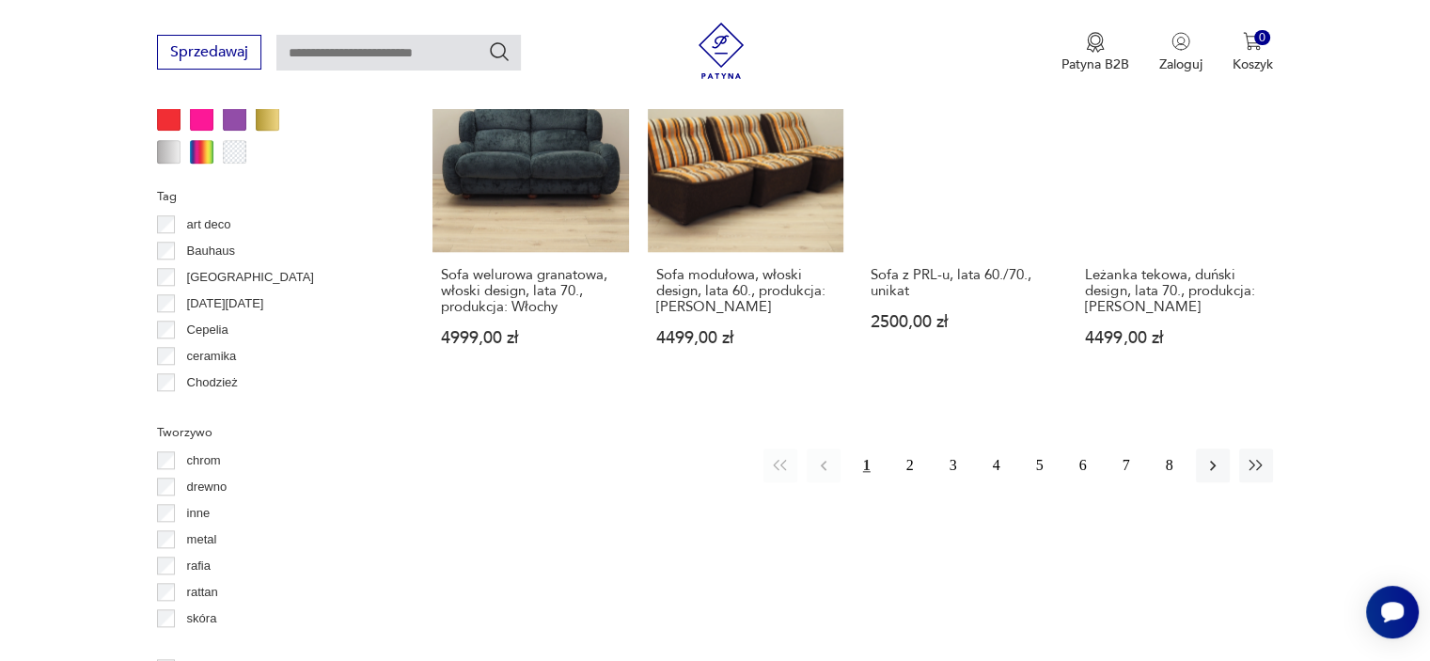
scroll to position [1914, 0]
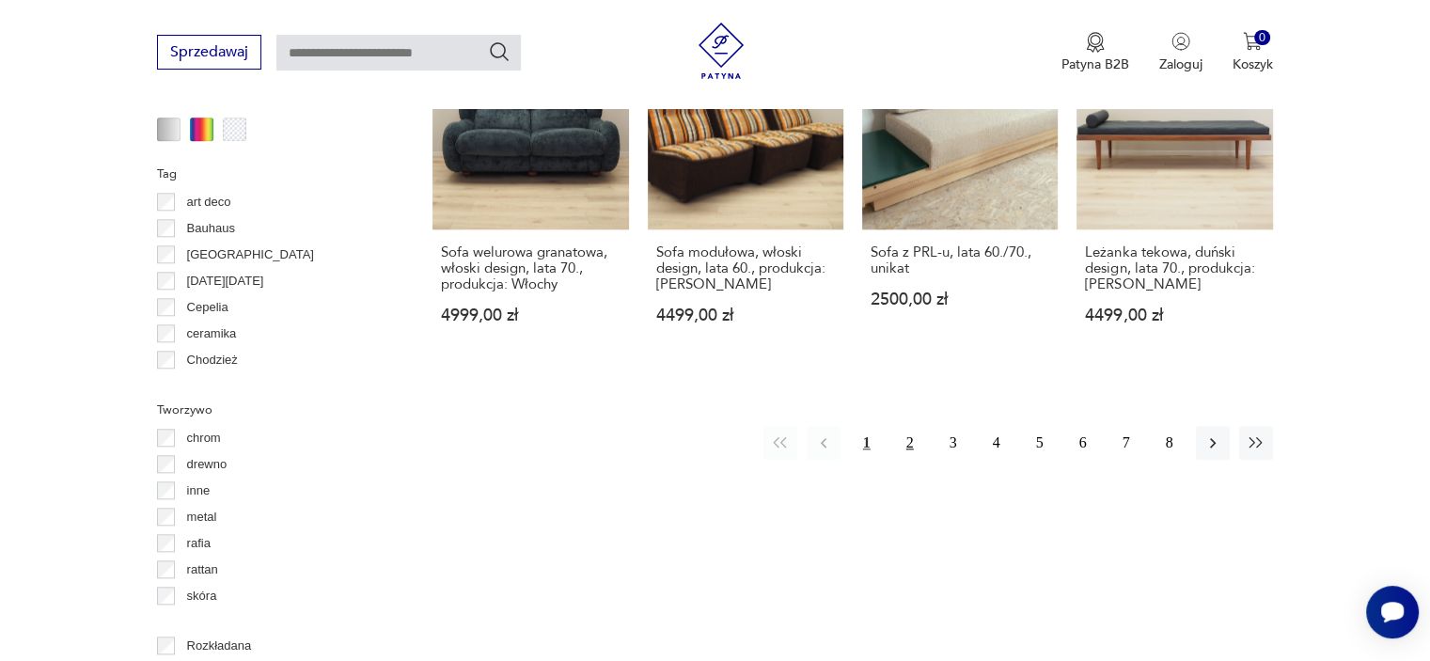
click at [919, 427] on button "2" at bounding box center [910, 443] width 34 height 34
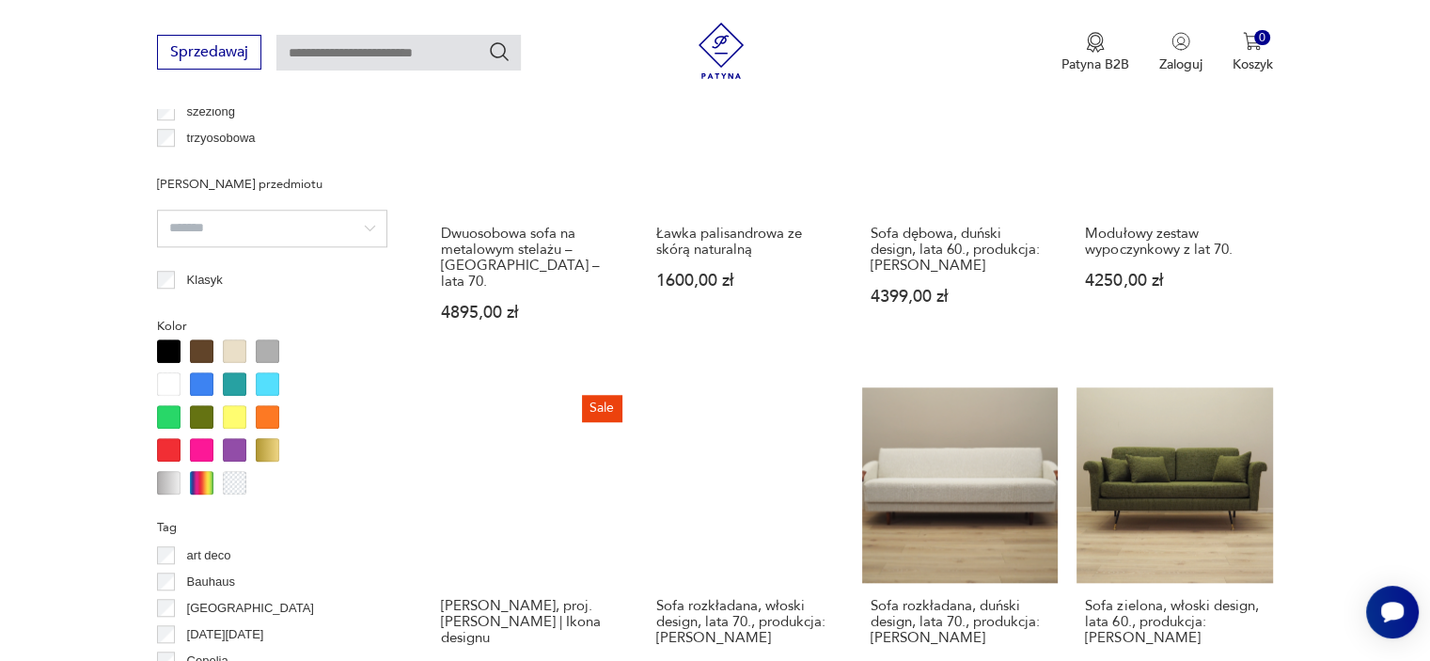
scroll to position [1805, 0]
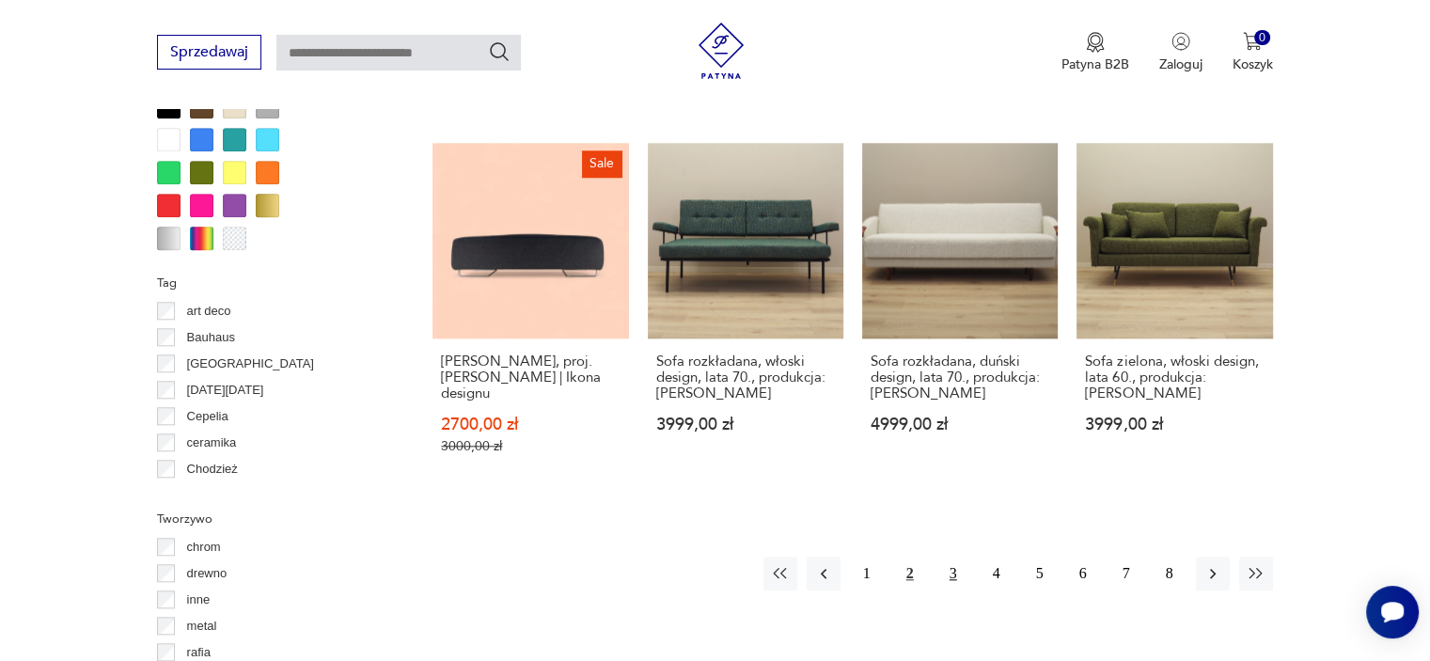
click at [956, 557] on button "3" at bounding box center [953, 574] width 34 height 34
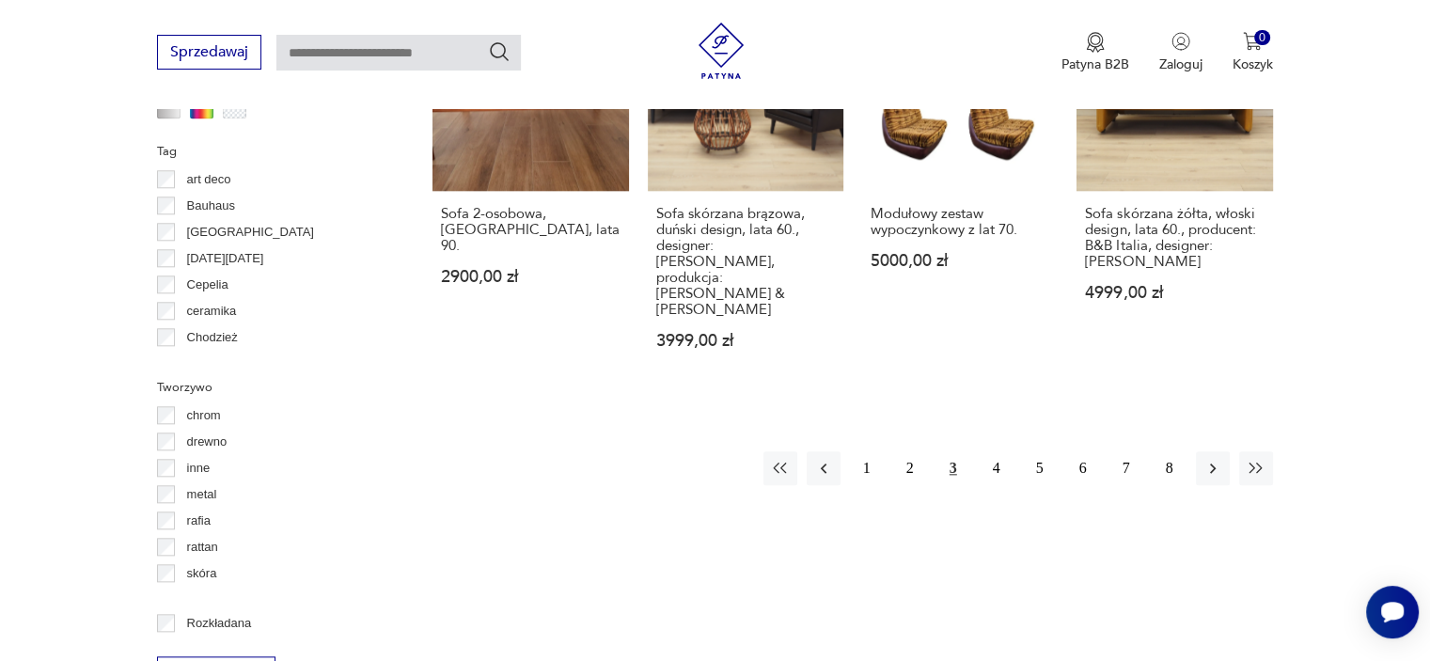
scroll to position [1957, 0]
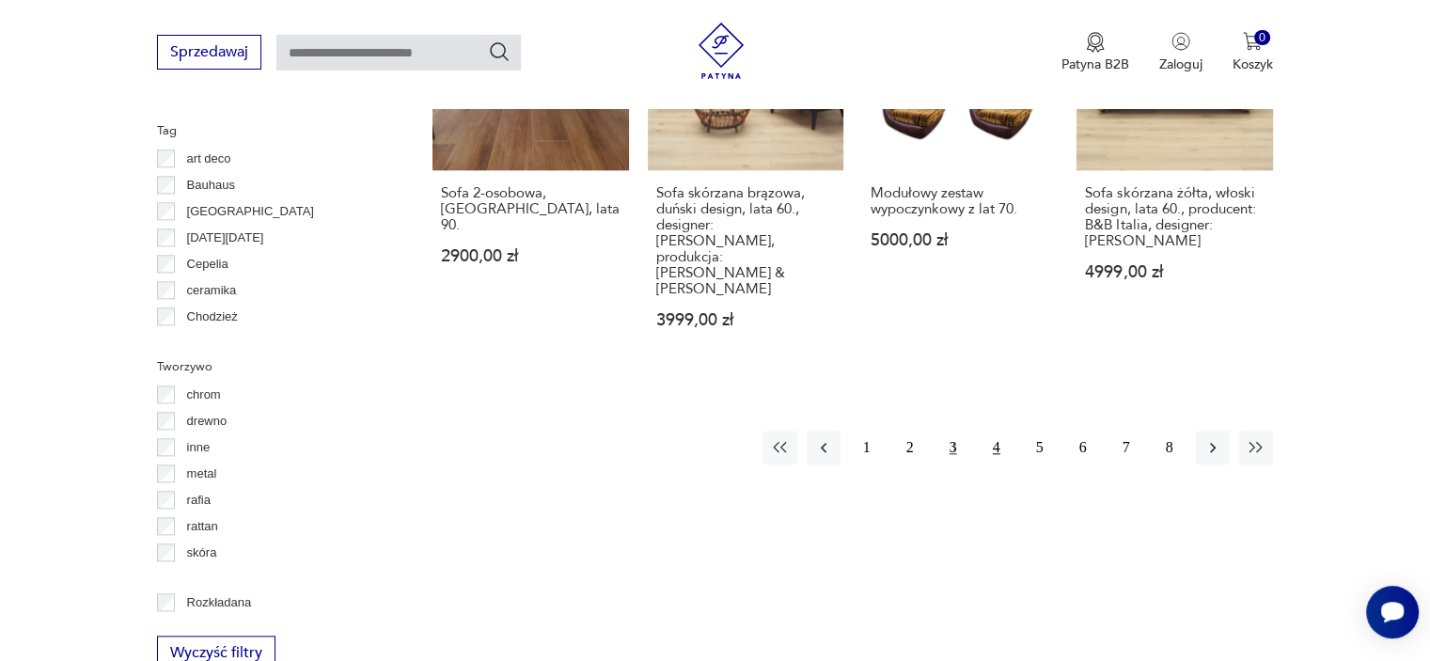
click at [999, 431] on button "4" at bounding box center [997, 448] width 34 height 34
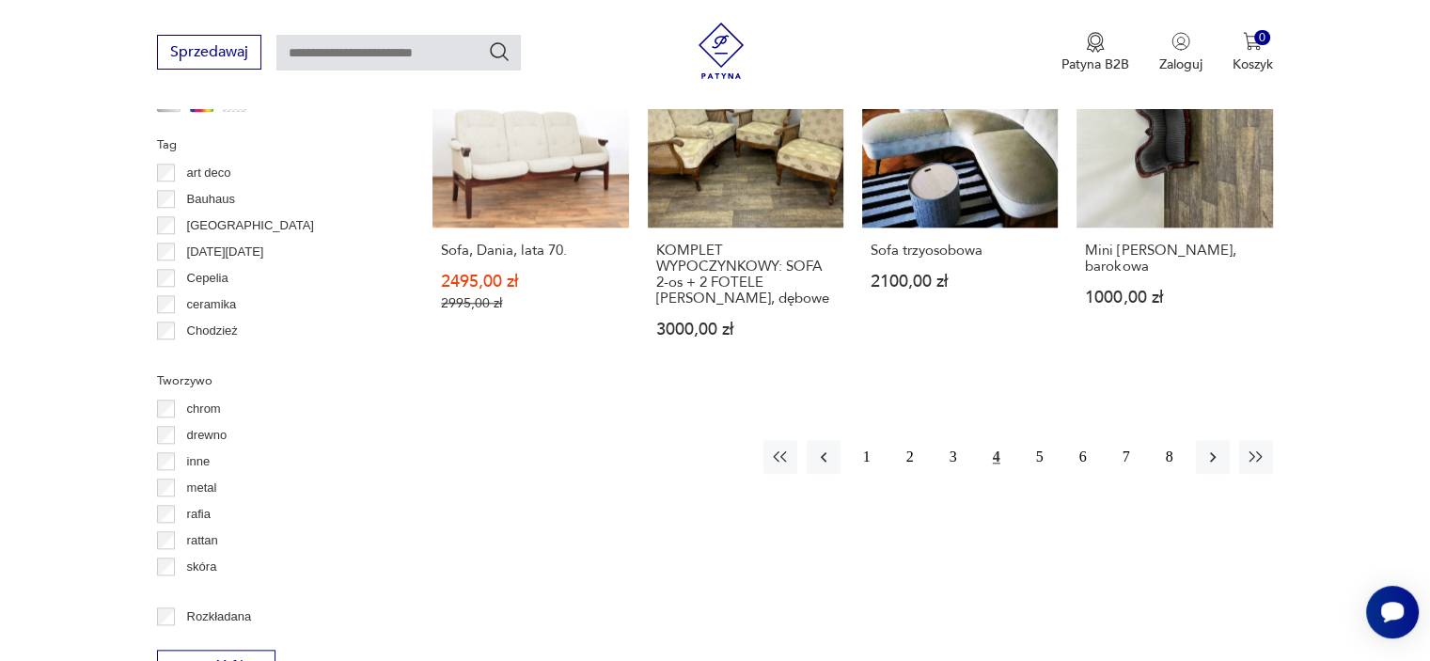
scroll to position [1950, 0]
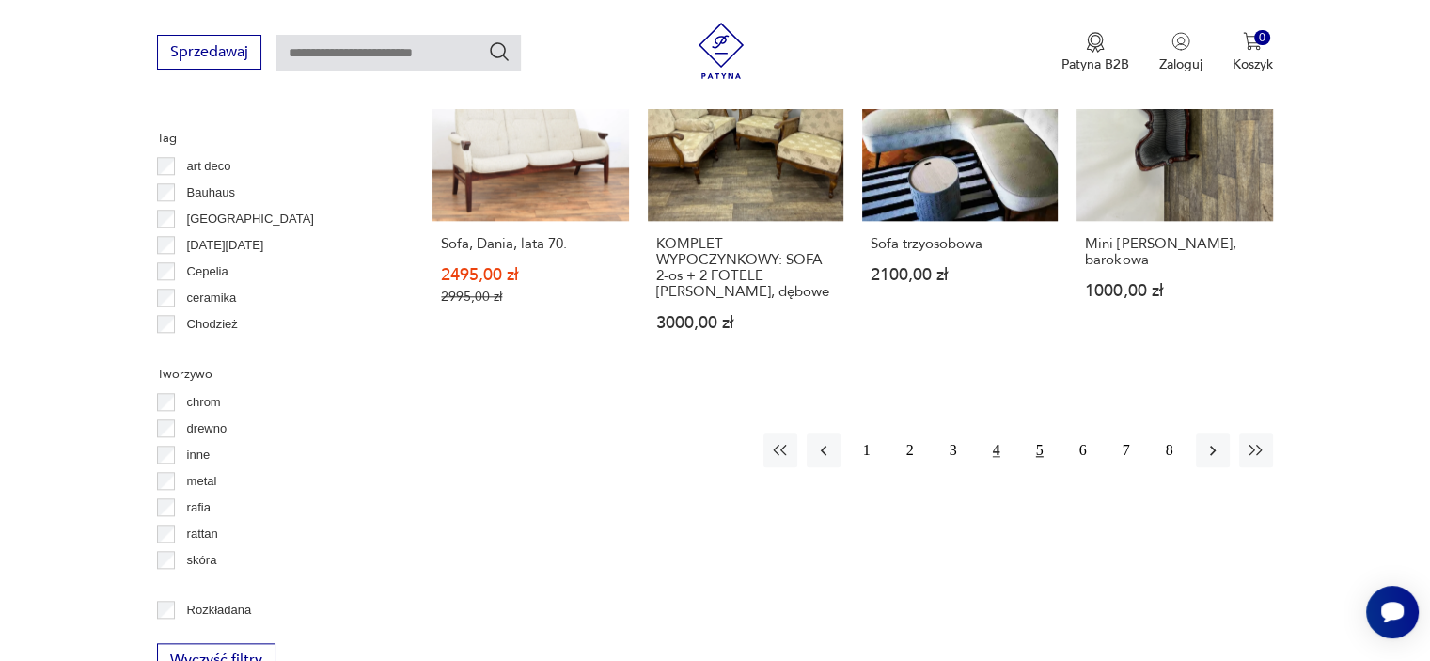
click at [1042, 450] on button "5" at bounding box center [1040, 450] width 34 height 34
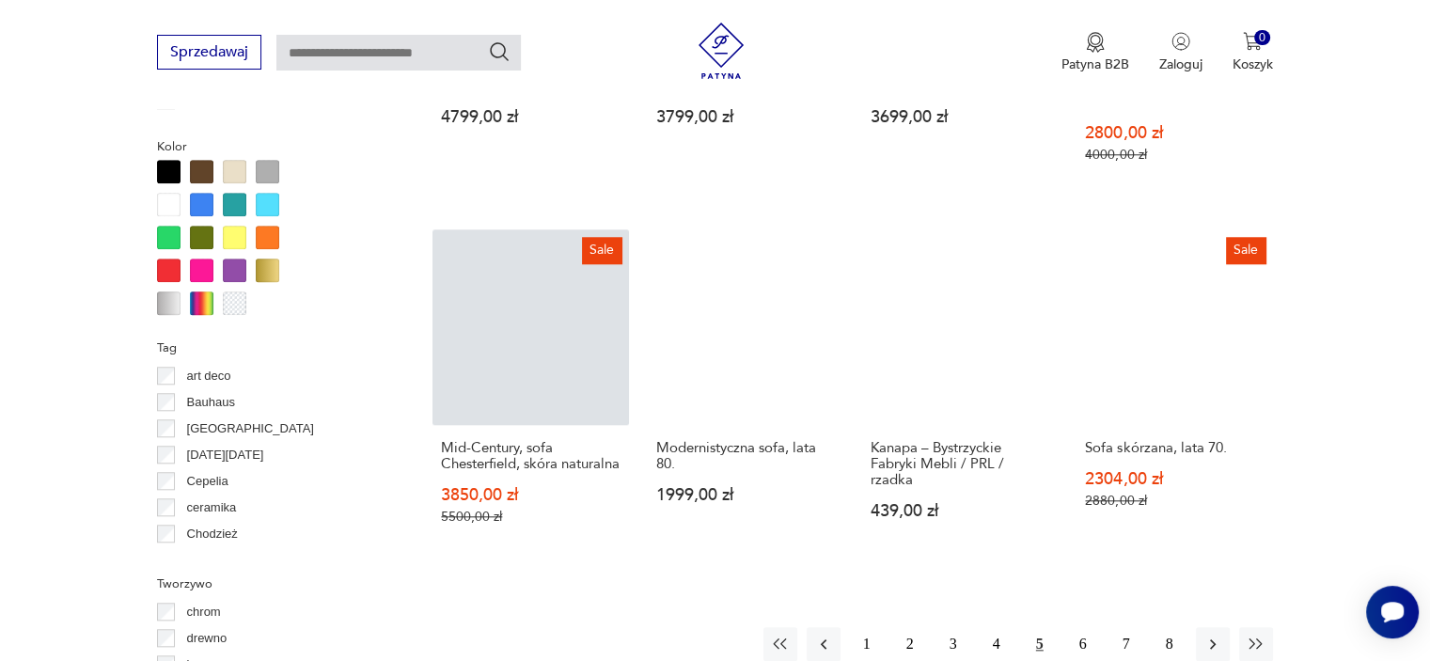
scroll to position [1857, 0]
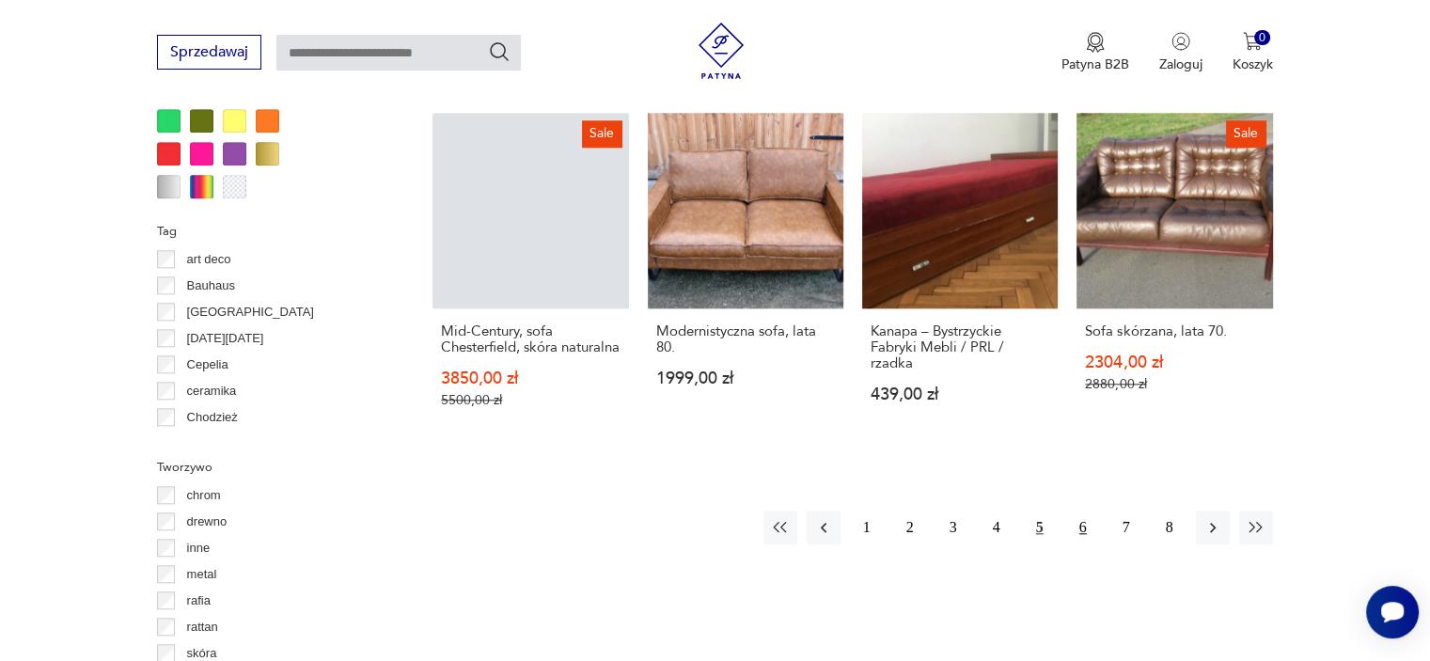
click at [1078, 526] on button "6" at bounding box center [1083, 528] width 34 height 34
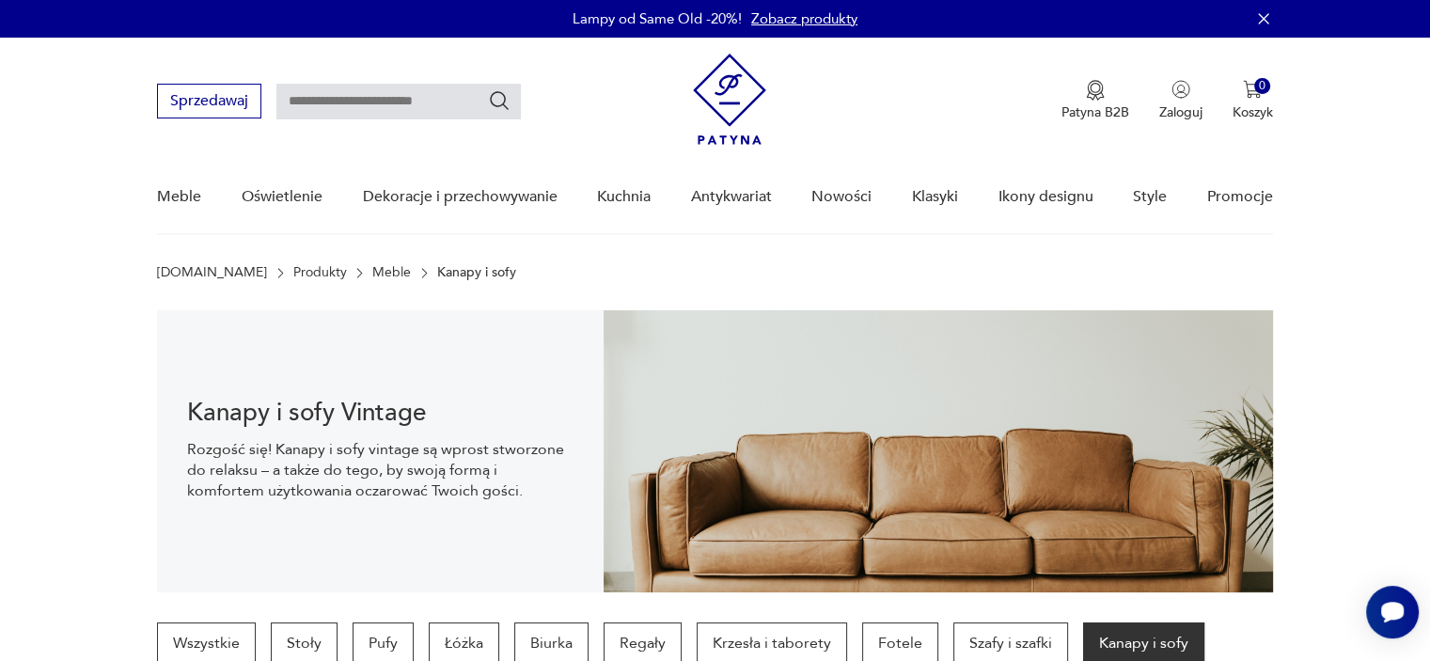
click at [1319, 396] on section "Kanapy i sofy Vintage Rozgość się! Kanapy i sofy vintage są wprost stworzone do…" at bounding box center [715, 451] width 1430 height 282
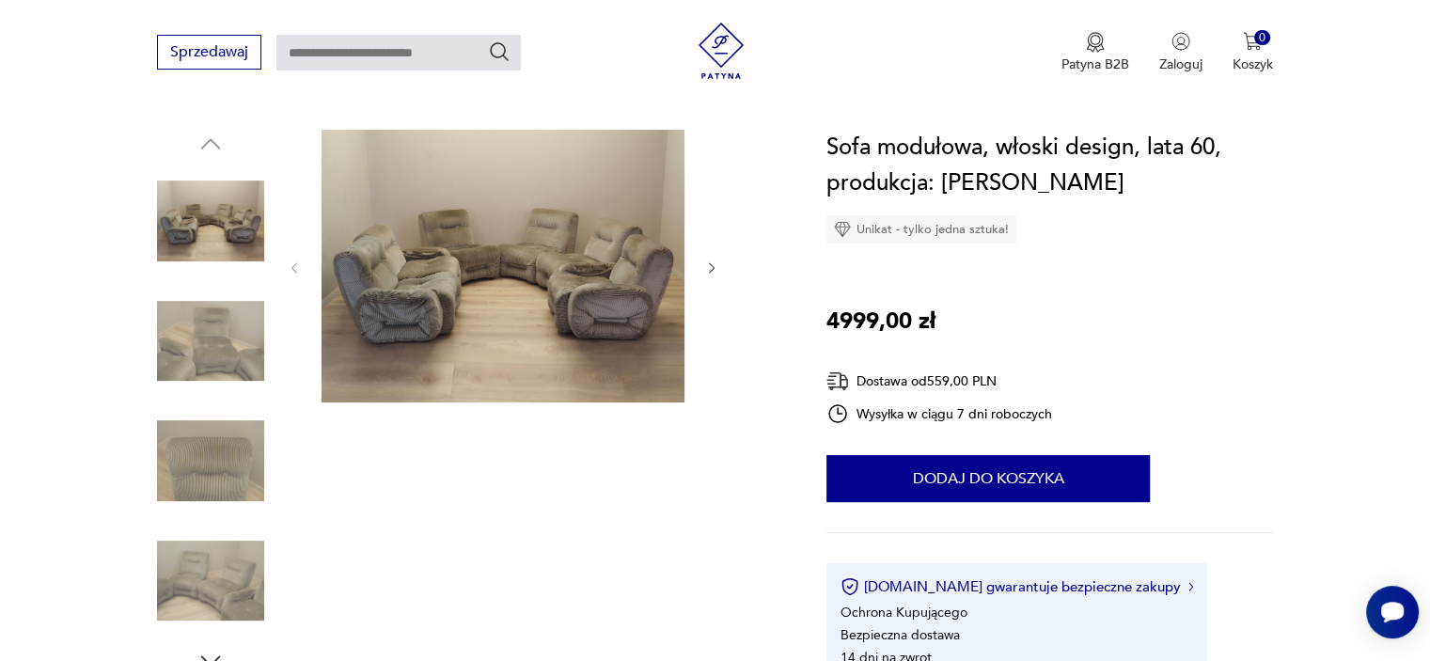
scroll to position [181, 0]
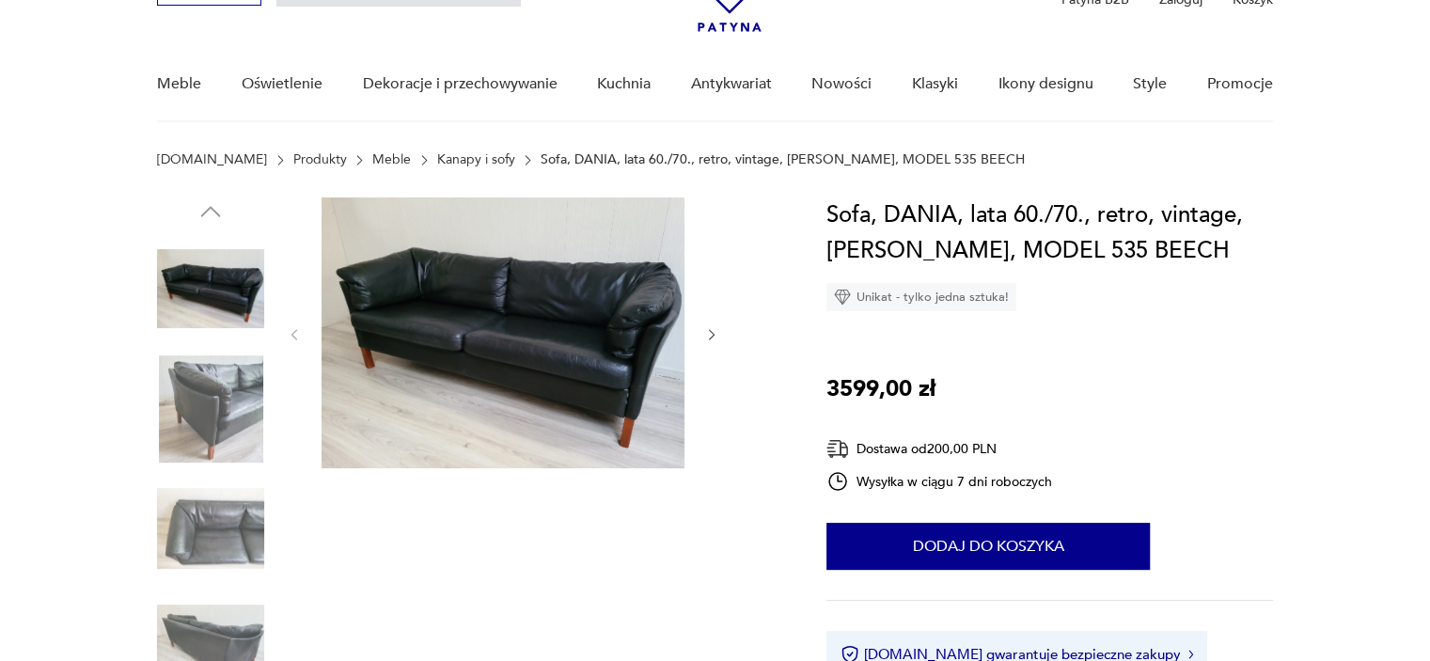
click at [718, 330] on icon "button" at bounding box center [712, 335] width 16 height 16
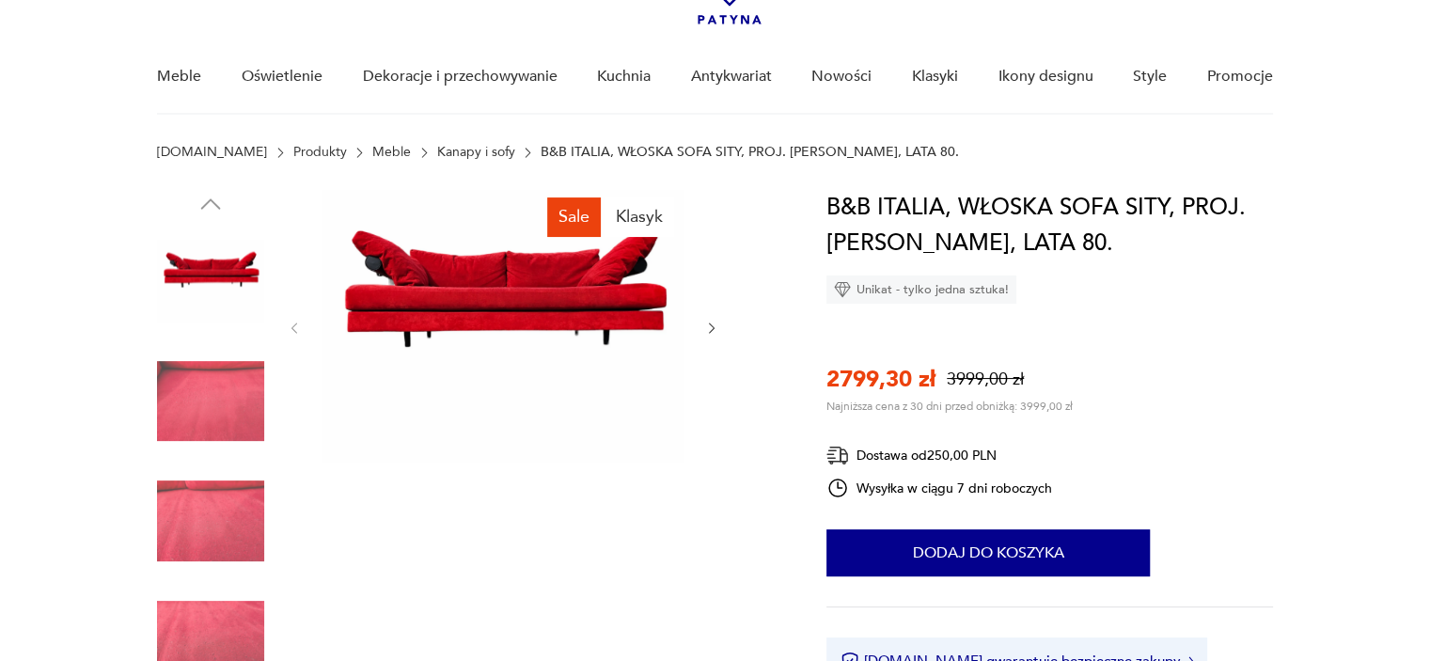
click at [714, 330] on icon "button" at bounding box center [712, 329] width 16 height 16
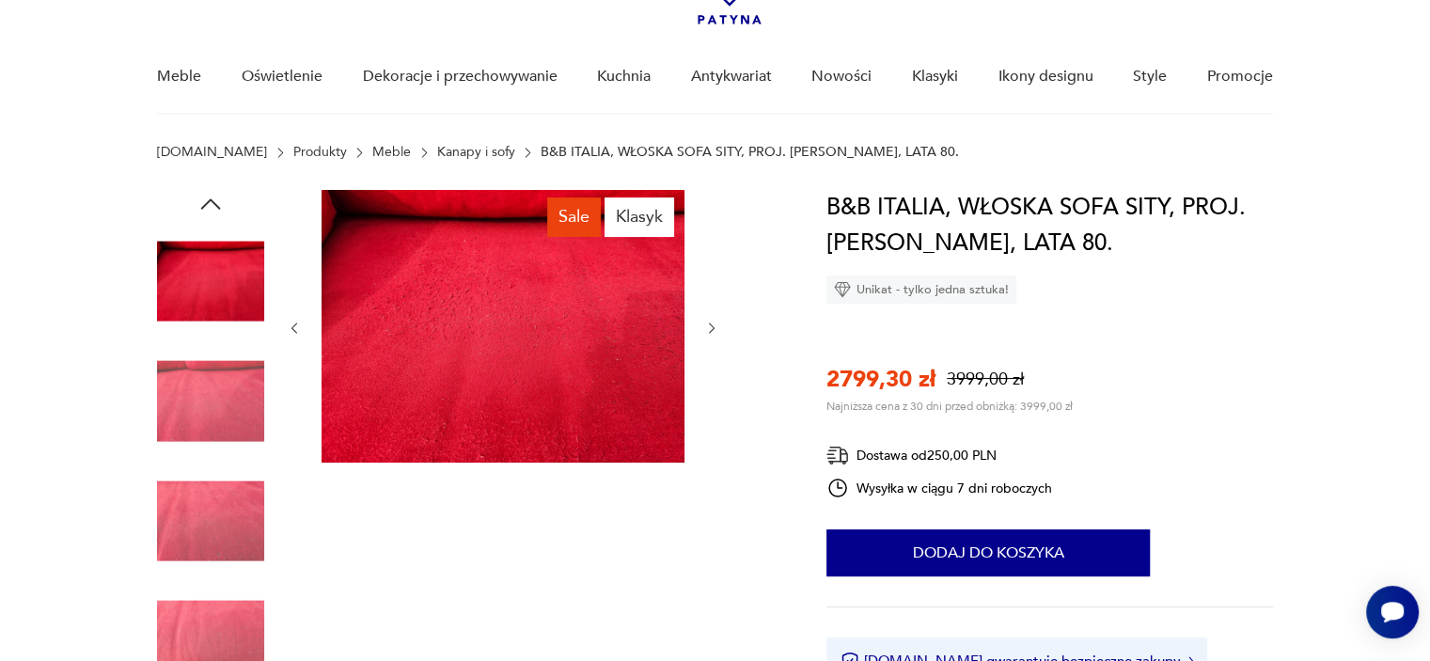
click at [714, 330] on icon "button" at bounding box center [712, 329] width 16 height 16
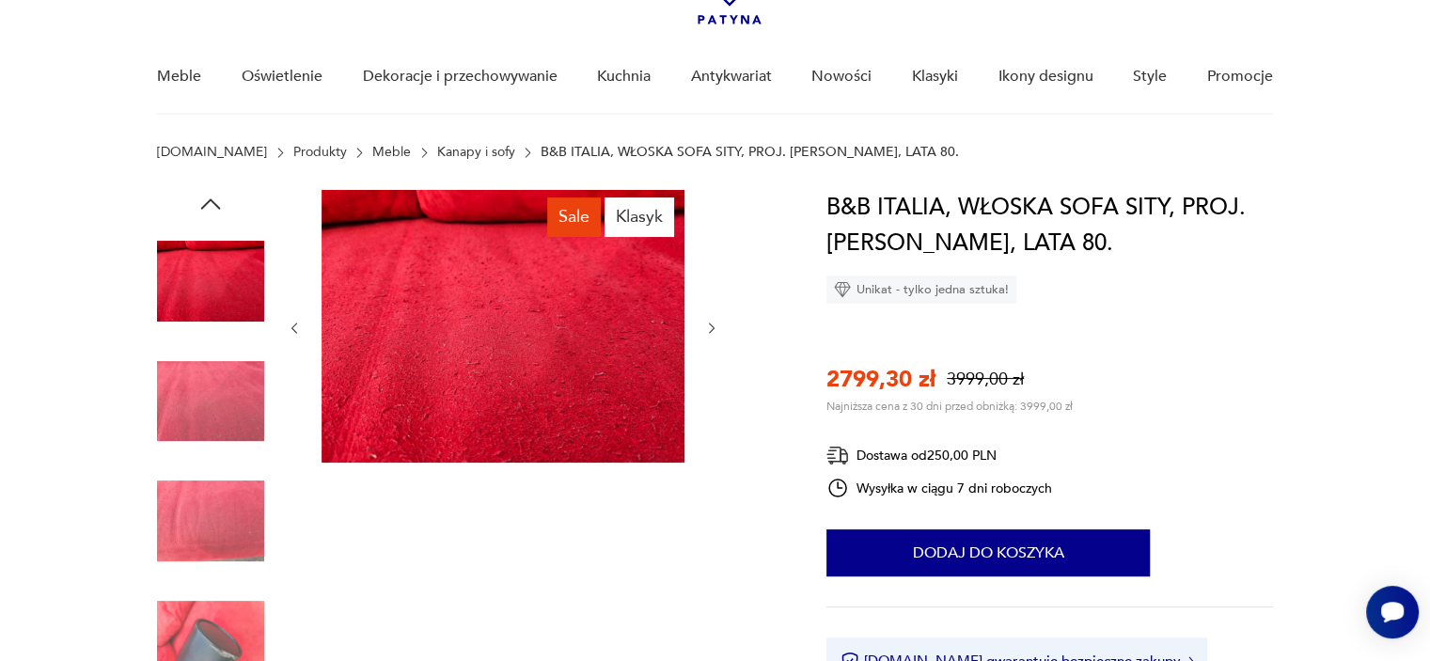
click at [714, 330] on icon "button" at bounding box center [712, 329] width 16 height 16
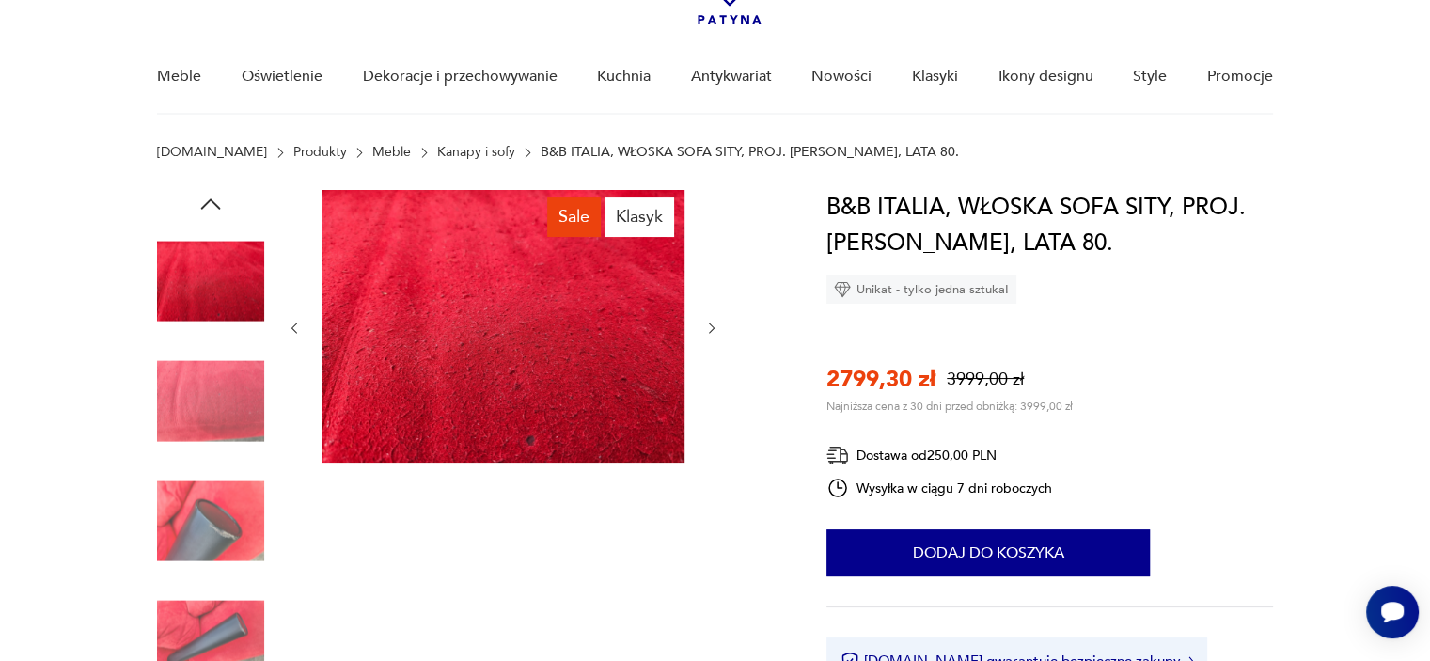
click at [714, 330] on icon "button" at bounding box center [712, 329] width 16 height 16
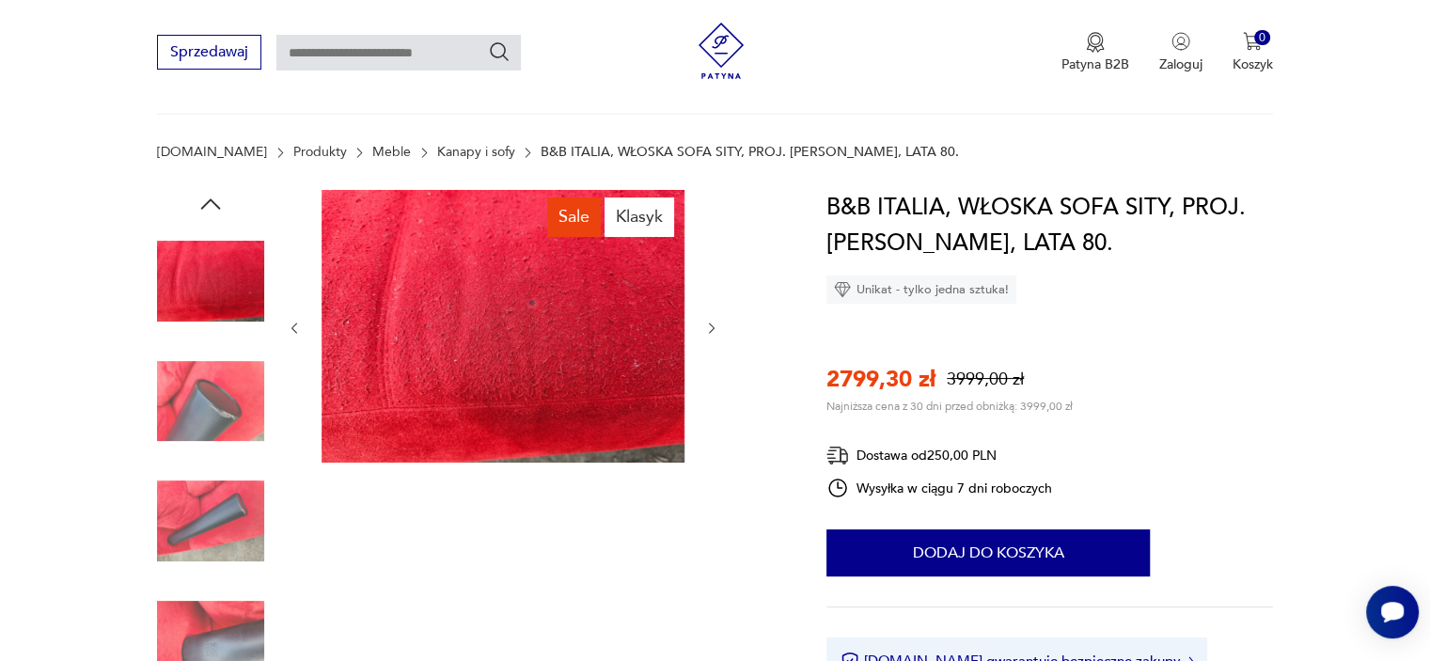
scroll to position [346, 0]
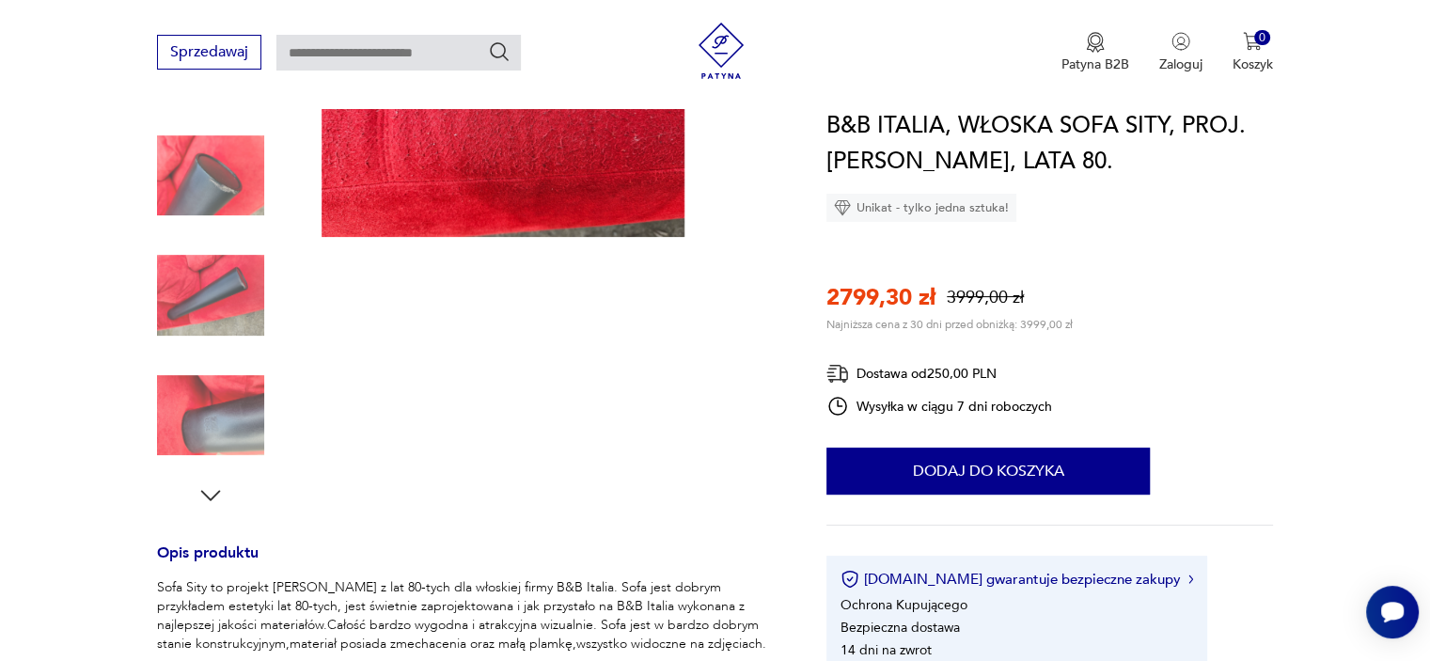
click at [223, 407] on img at bounding box center [210, 415] width 107 height 107
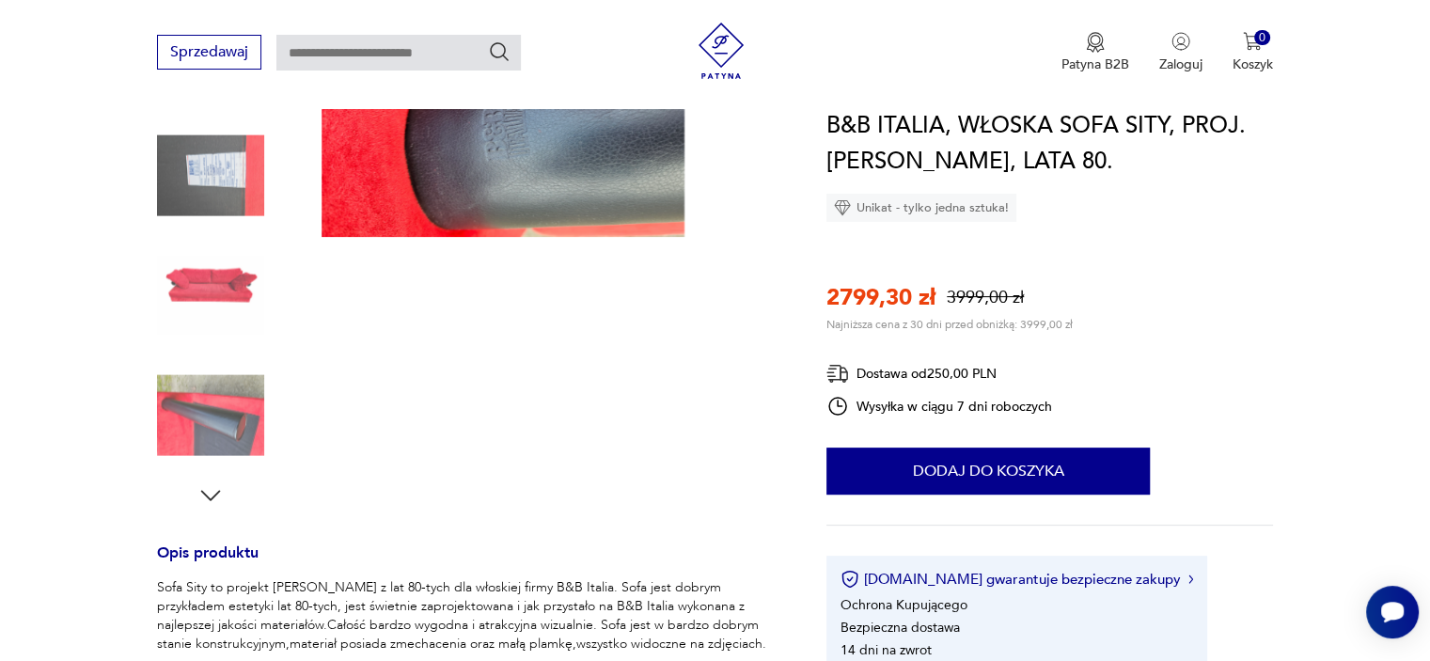
scroll to position [109, 0]
